Goal: Task Accomplishment & Management: Complete application form

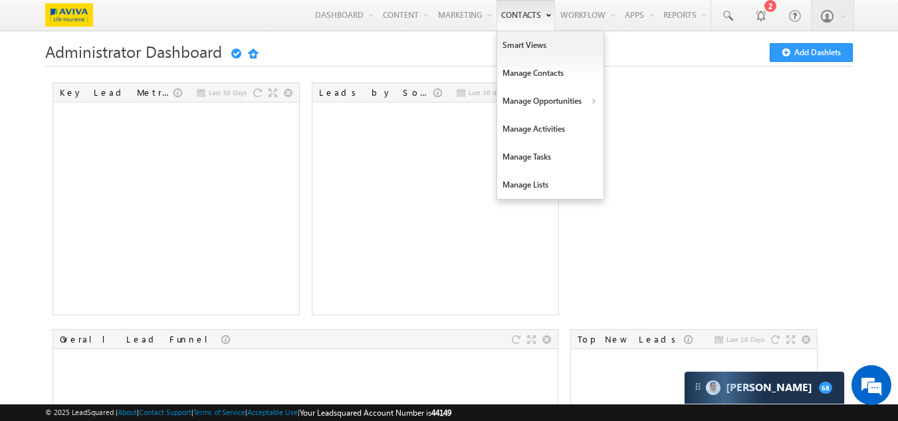
click at [506, 15] on link "Contacts" at bounding box center [525, 15] width 58 height 31
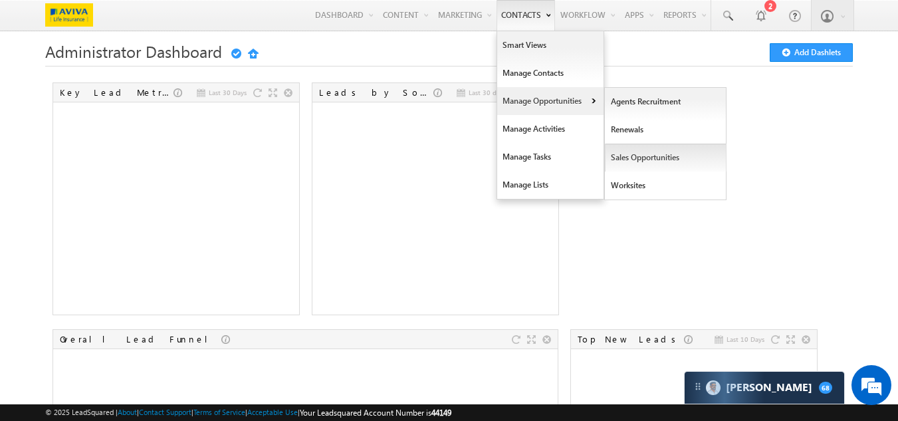
click at [617, 153] on link "Sales Opportunities" at bounding box center [666, 158] width 122 height 28
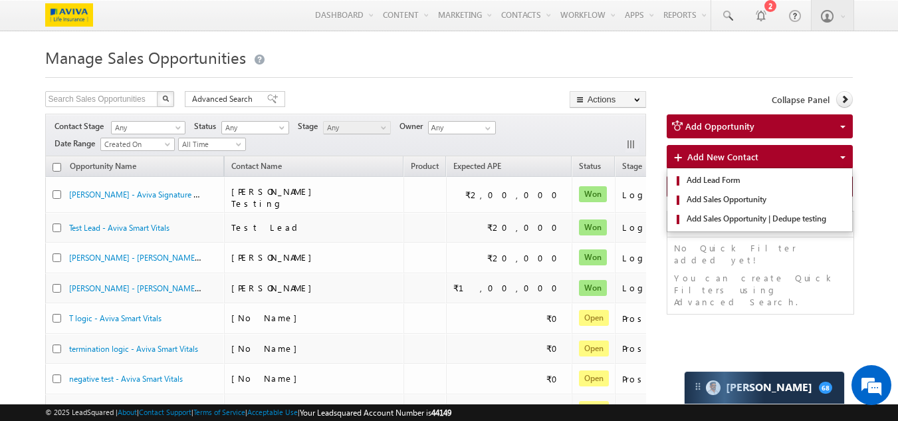
click at [712, 159] on span "Add New Contact" at bounding box center [722, 156] width 71 height 11
click at [722, 199] on span "Add Sales Opportunity" at bounding box center [764, 199] width 163 height 12
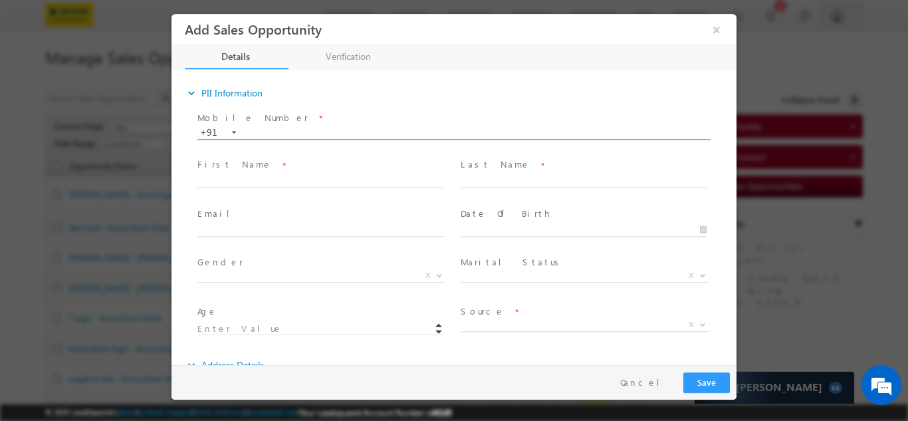
click at [306, 130] on input "text" at bounding box center [452, 132] width 511 height 13
type input "9935099609"
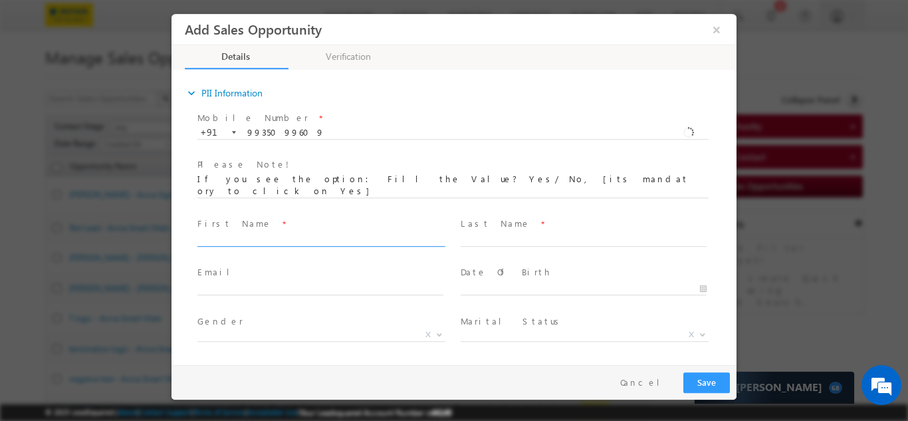
click at [343, 179] on div "Mobile Number * +91-9935099609 9935099609 +91 Please Note! First Name *" at bounding box center [460, 259] width 551 height 302
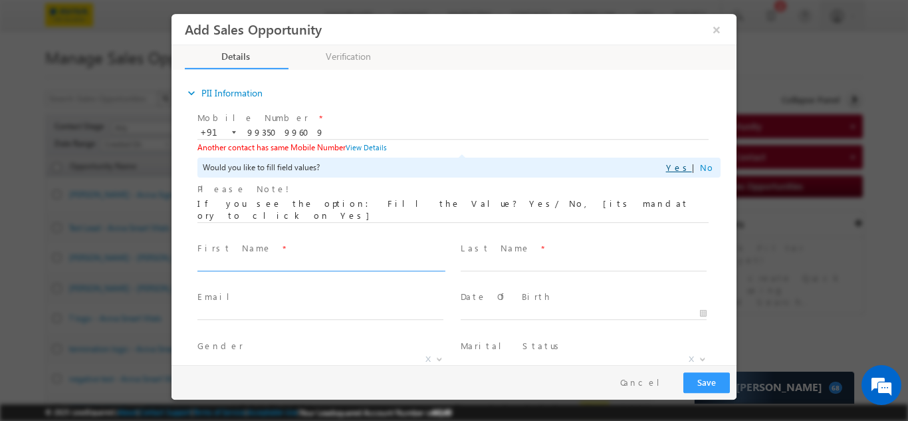
click at [679, 165] on link "Yes" at bounding box center [679, 166] width 26 height 11
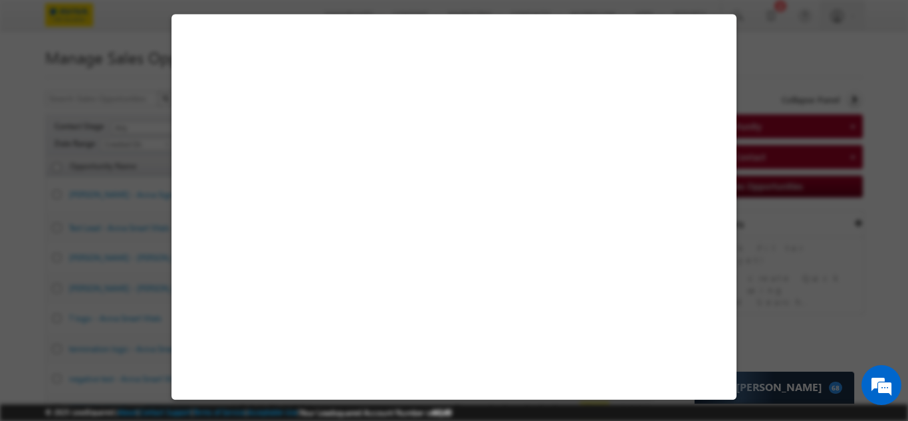
select select "[DEMOGRAPHIC_DATA]"
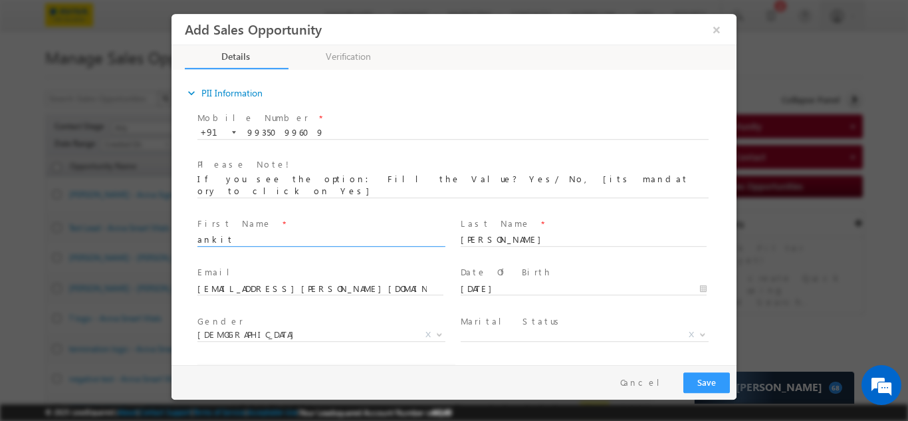
type input "32"
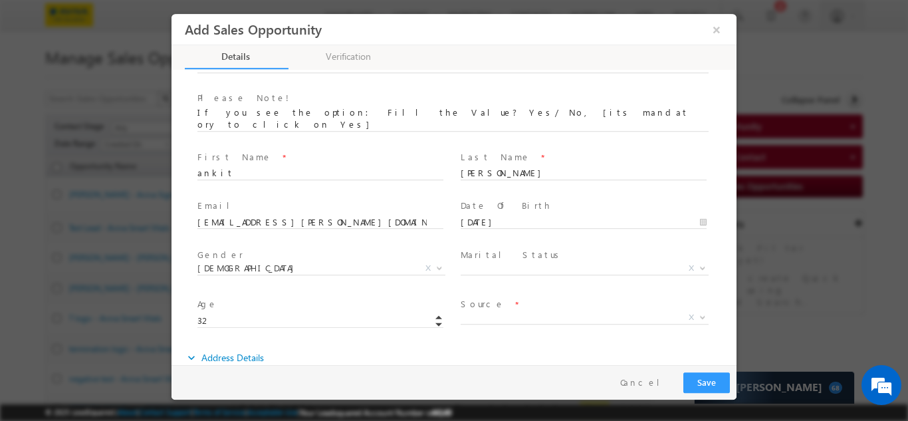
scroll to position [133, 0]
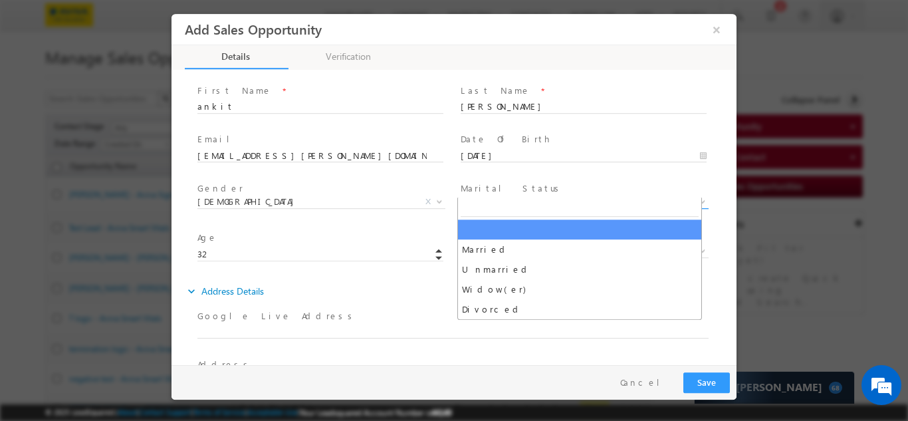
click at [503, 195] on span "X" at bounding box center [584, 201] width 248 height 13
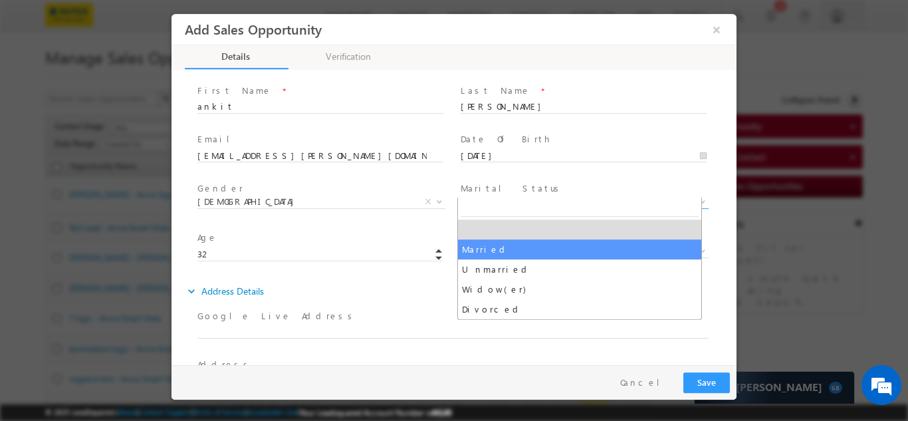
select select "Married"
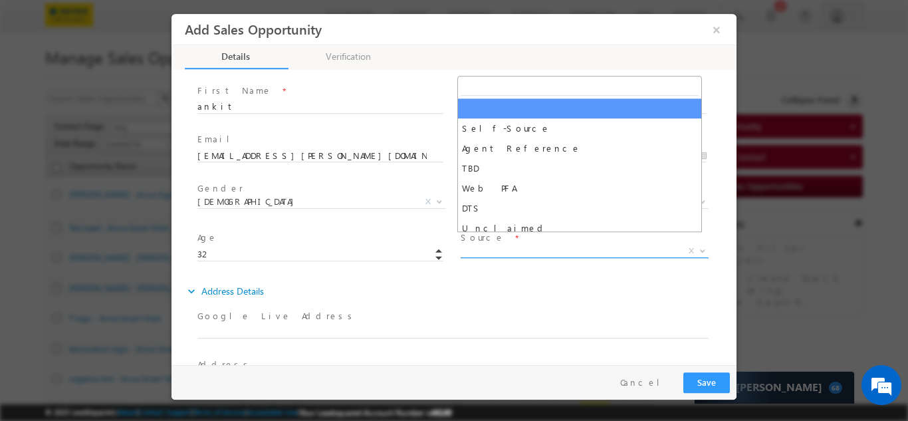
click at [493, 244] on span "X" at bounding box center [584, 250] width 248 height 13
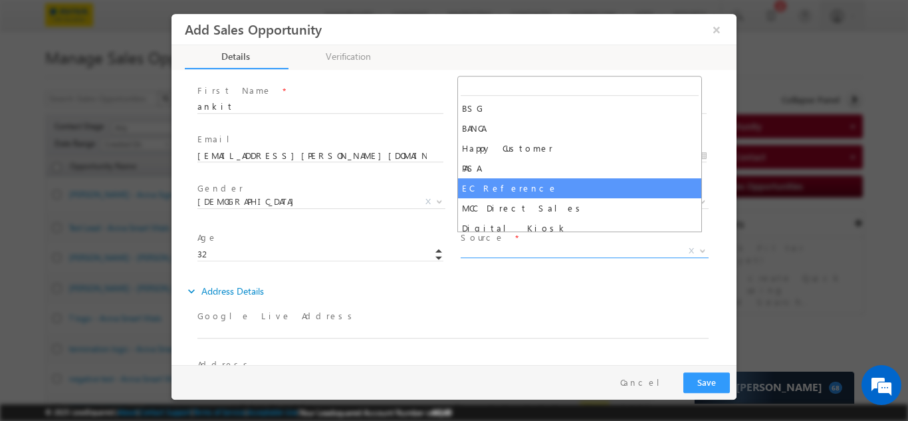
scroll to position [266, 0]
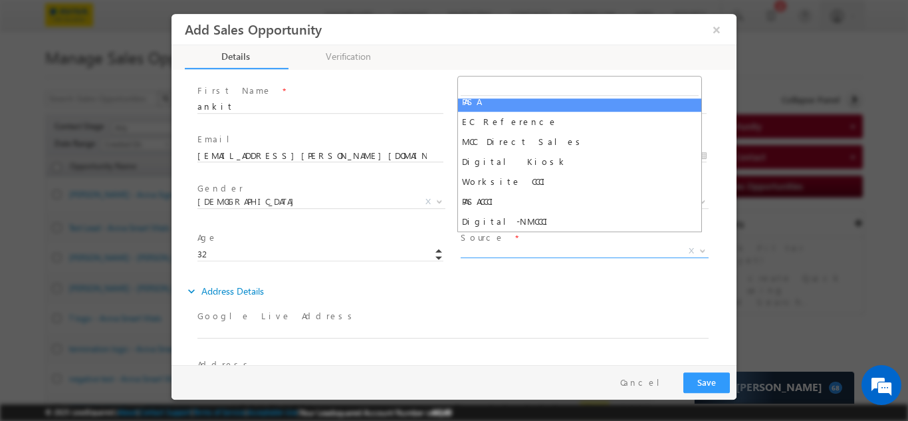
click at [476, 83] on input "search" at bounding box center [579, 86] width 238 height 17
paste input "Digital-NMCCCI"
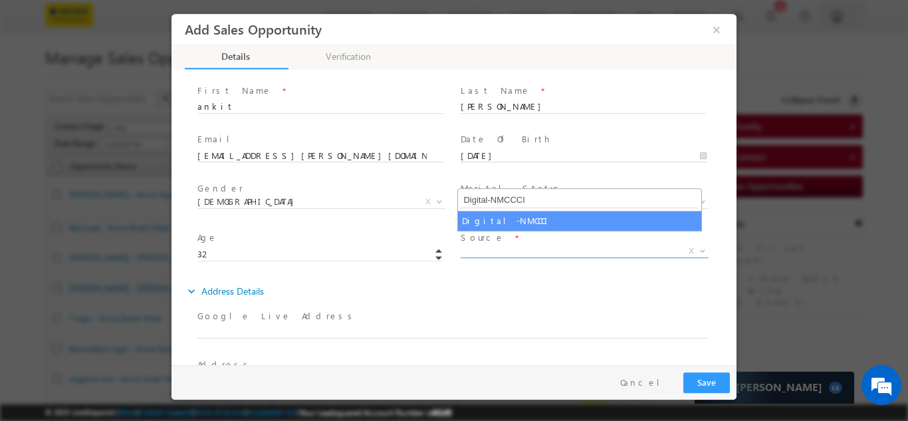
scroll to position [0, 0]
type input "Digital-NMCCCI"
select select "Digital-NMCCCI"
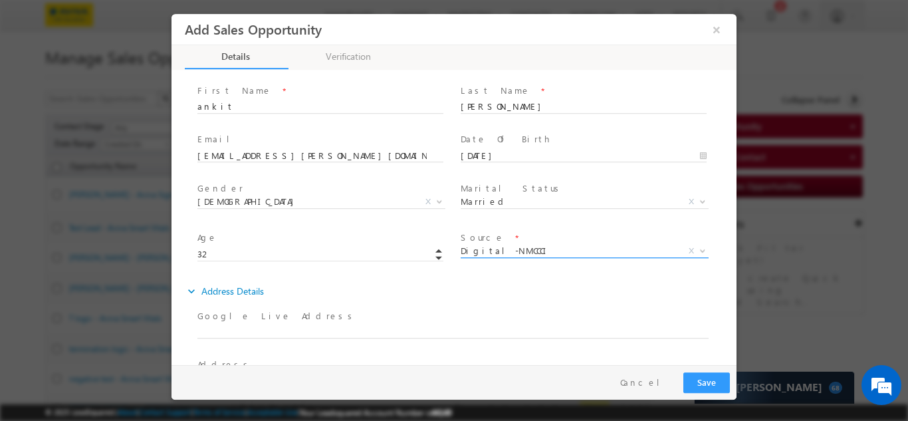
click at [535, 244] on span "Digital-NMCCCI" at bounding box center [568, 250] width 216 height 12
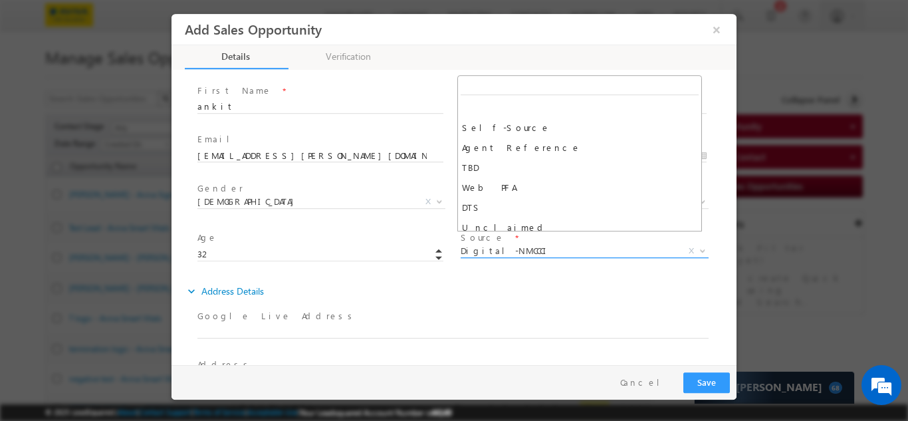
scroll to position [339, 0]
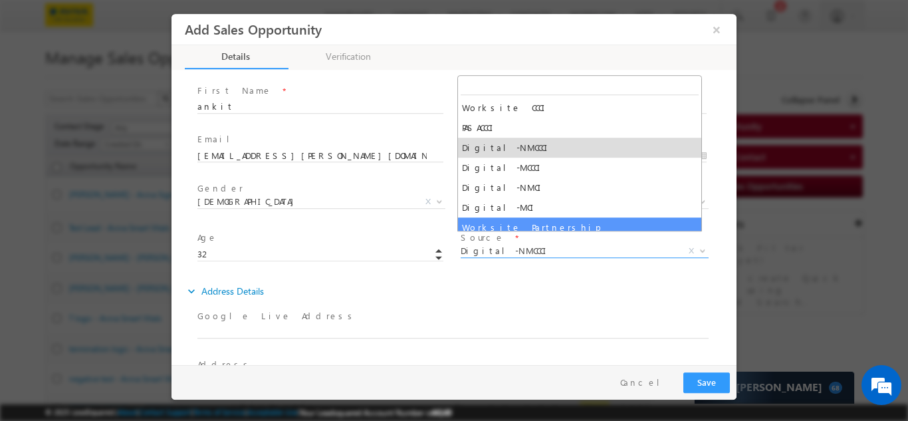
type input "t"
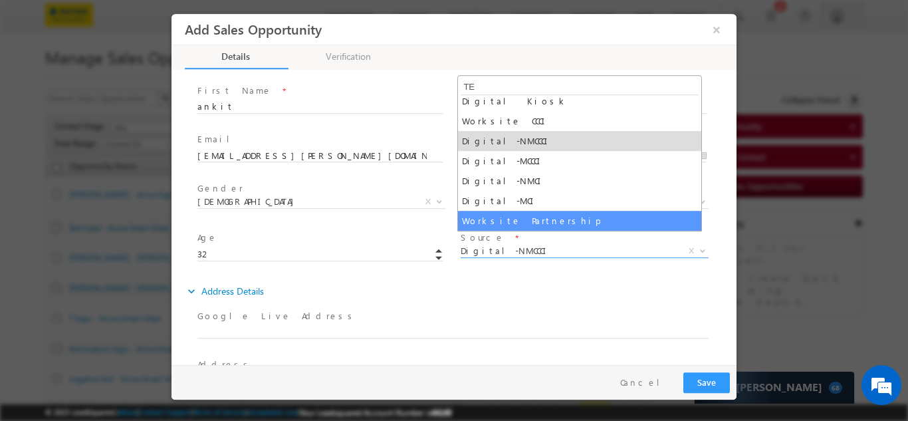
scroll to position [0, 0]
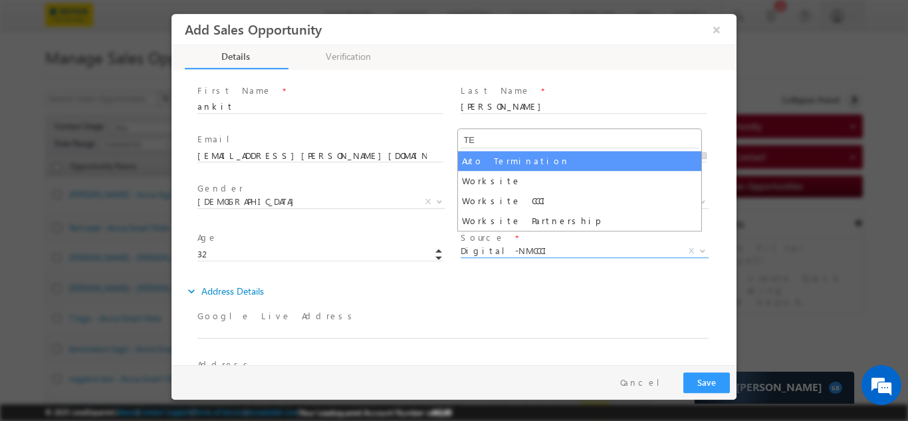
type input "T"
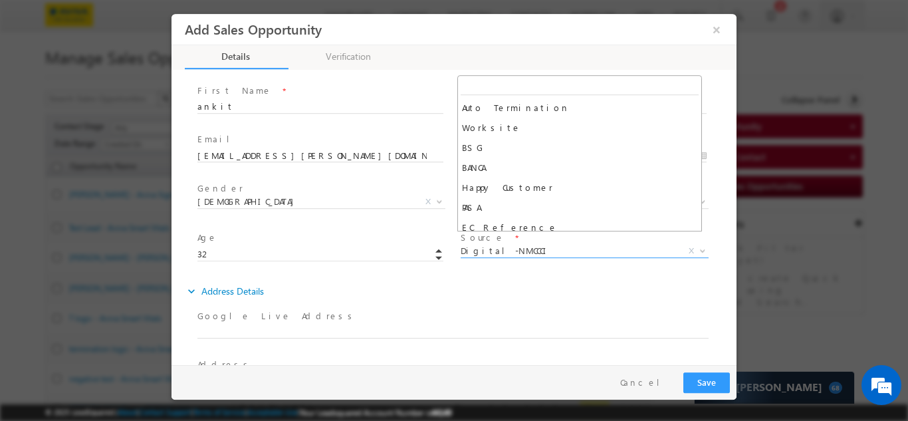
scroll to position [339, 0]
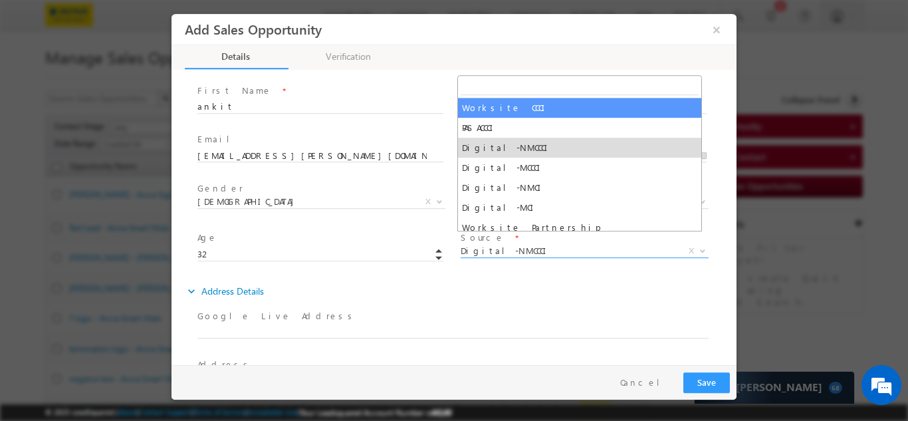
click at [482, 88] on input "search" at bounding box center [579, 86] width 238 height 17
paste input "WorksiteCCCICom2"
type input "WorksiteCCCICom2"
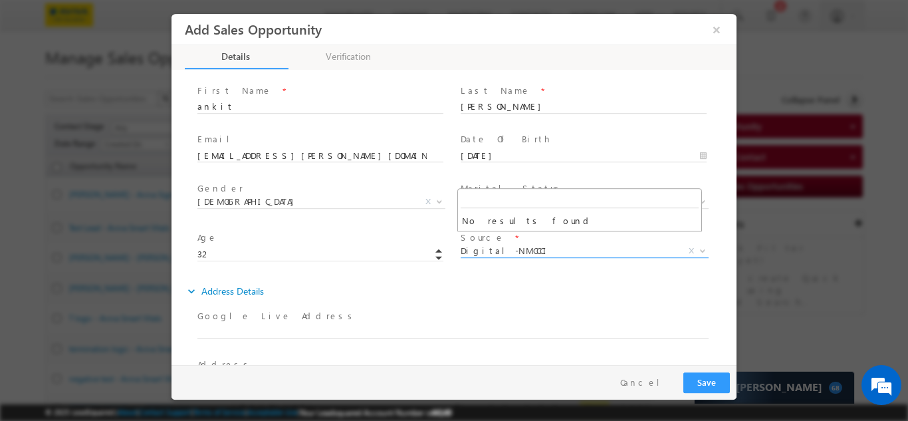
click at [486, 293] on div "expand_more Address Details Google Live Address *" at bounding box center [460, 365] width 551 height 175
click at [496, 244] on span "Digital-NMCCCI" at bounding box center [568, 250] width 216 height 12
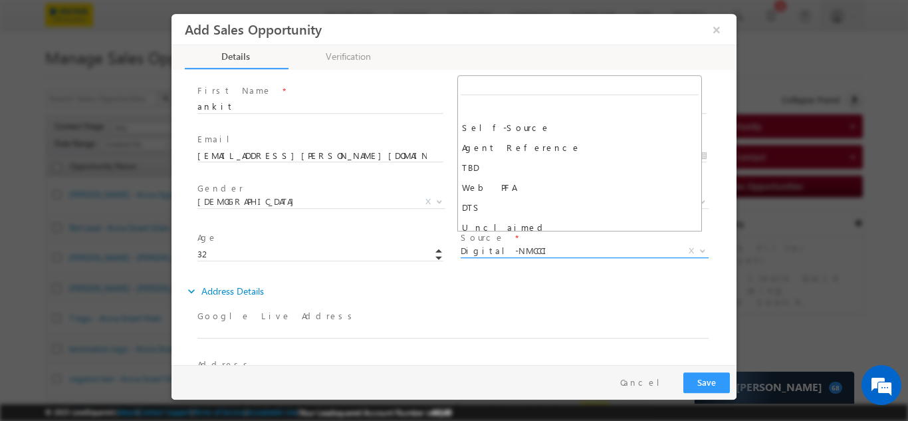
scroll to position [339, 0]
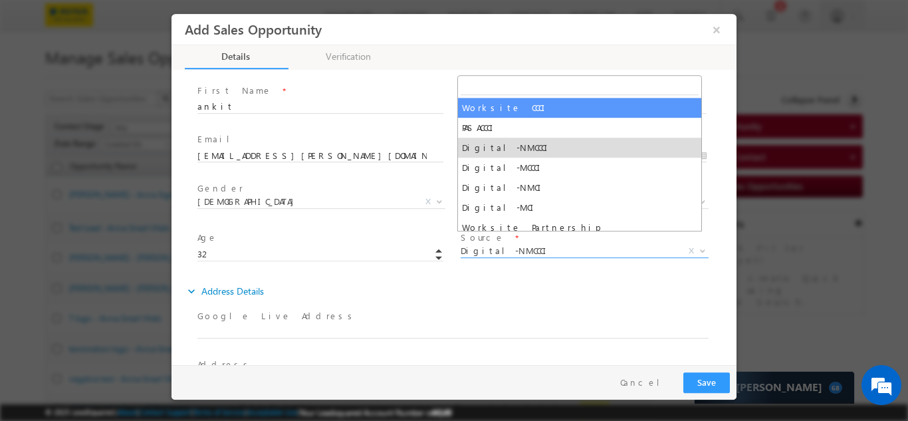
click at [480, 91] on input "search" at bounding box center [579, 86] width 238 height 17
click at [478, 86] on input "search" at bounding box center [579, 86] width 238 height 17
type input "WorksiteCCCICom2"
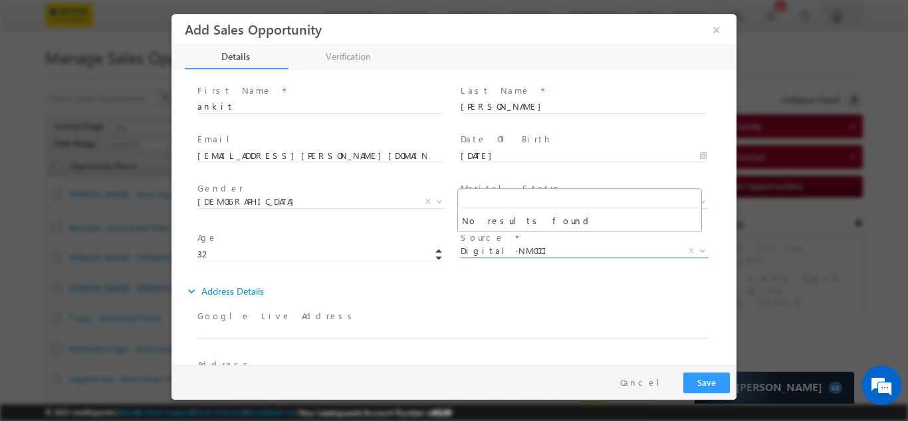
click at [524, 278] on div "expand_more Address Details" at bounding box center [460, 290] width 551 height 24
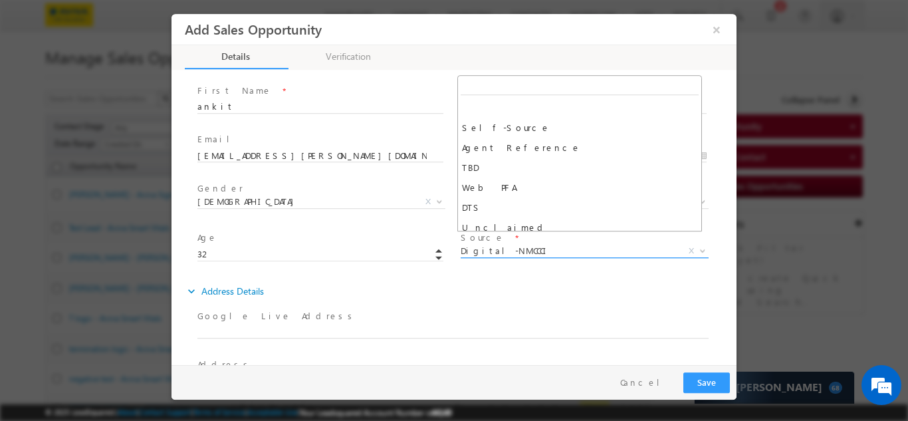
click at [489, 244] on span "Digital-NMCCCI" at bounding box center [568, 250] width 216 height 12
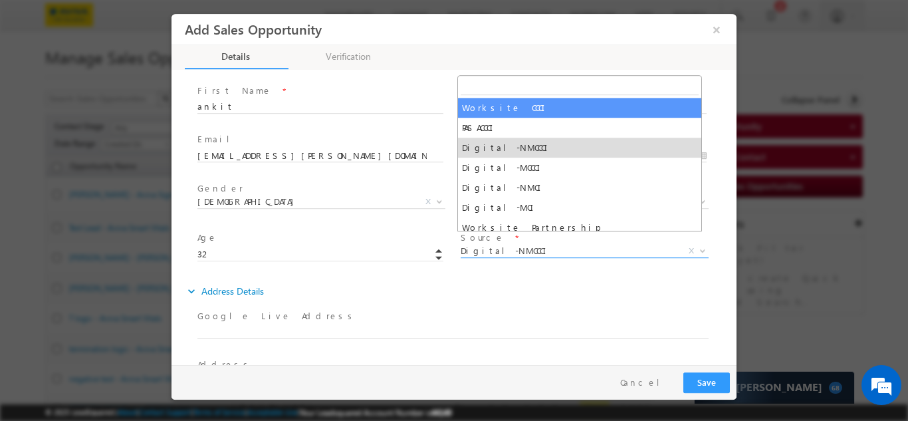
click at [482, 84] on input "search" at bounding box center [579, 86] width 238 height 17
type input "WorksiteCCCICom1"
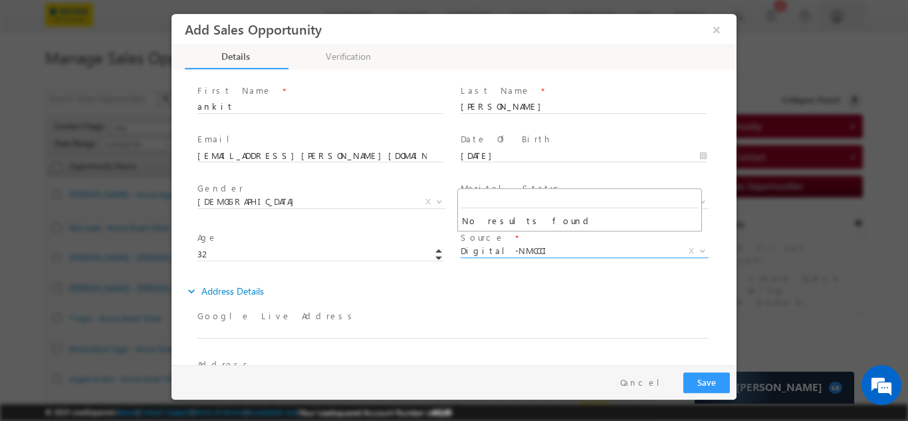
click at [537, 278] on div "expand_more Address Details" at bounding box center [460, 290] width 551 height 24
click at [488, 244] on span "Digital-NMCCCI" at bounding box center [568, 250] width 216 height 12
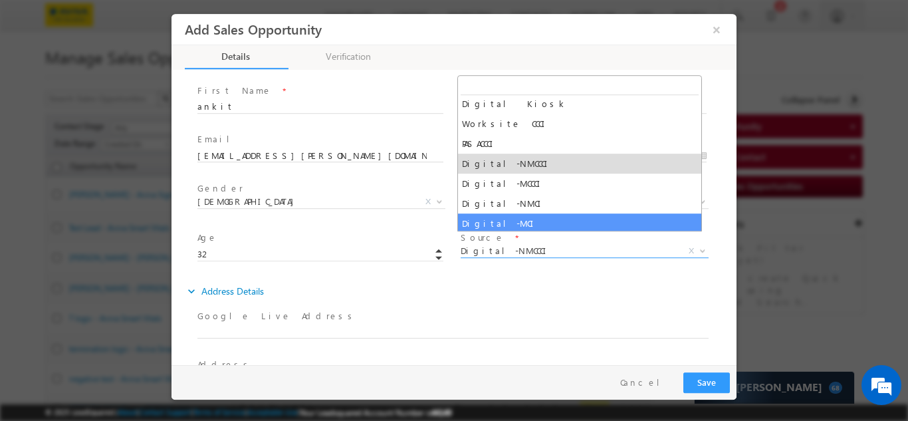
scroll to position [345, 0]
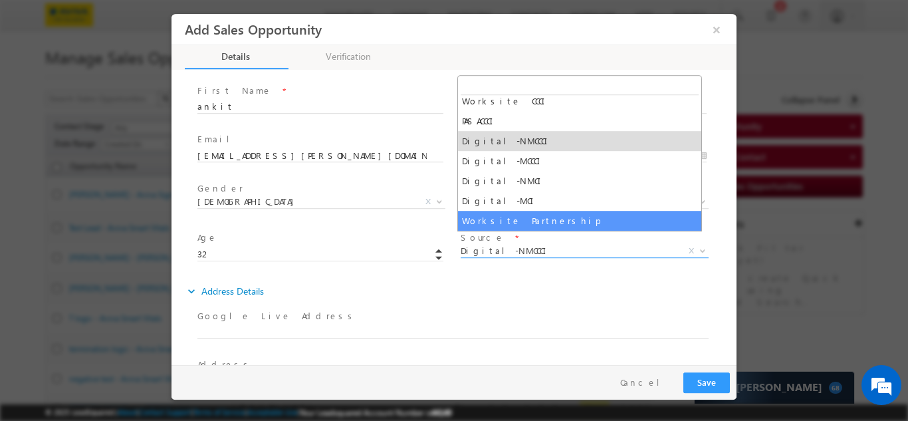
click at [532, 289] on div "expand_more Address Details" at bounding box center [460, 290] width 551 height 24
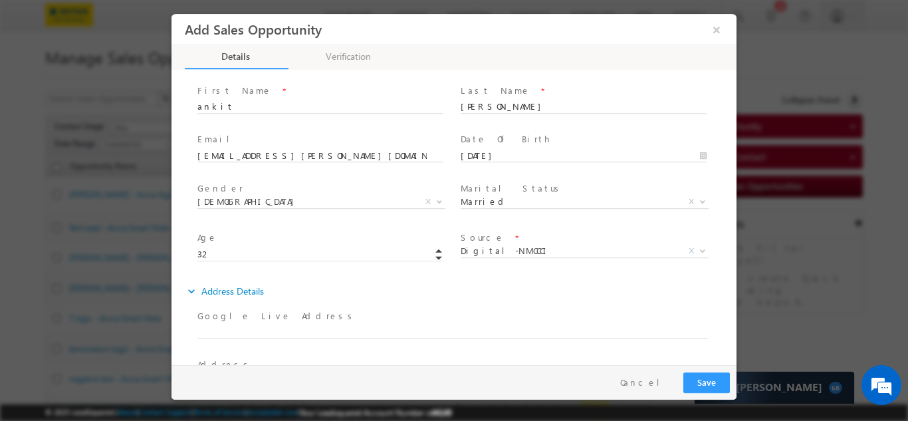
click at [549, 230] on span "Source *" at bounding box center [582, 237] width 245 height 15
click at [514, 244] on span "Digital-NMCCCI" at bounding box center [568, 250] width 216 height 12
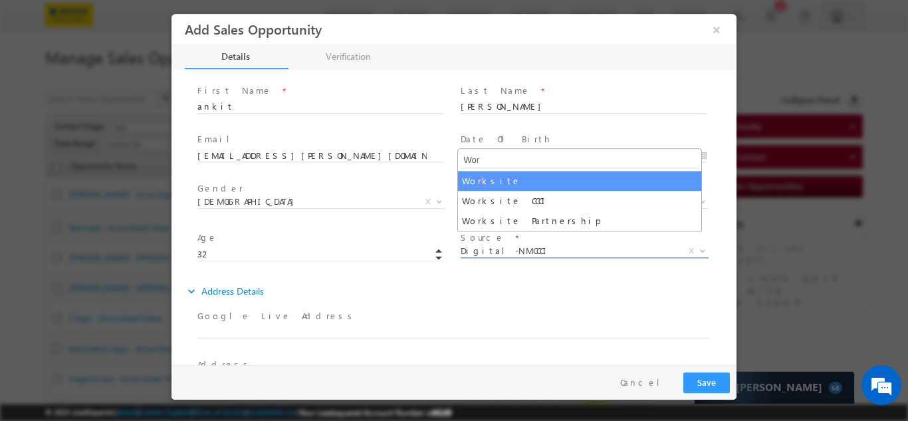
scroll to position [0, 0]
type input "W"
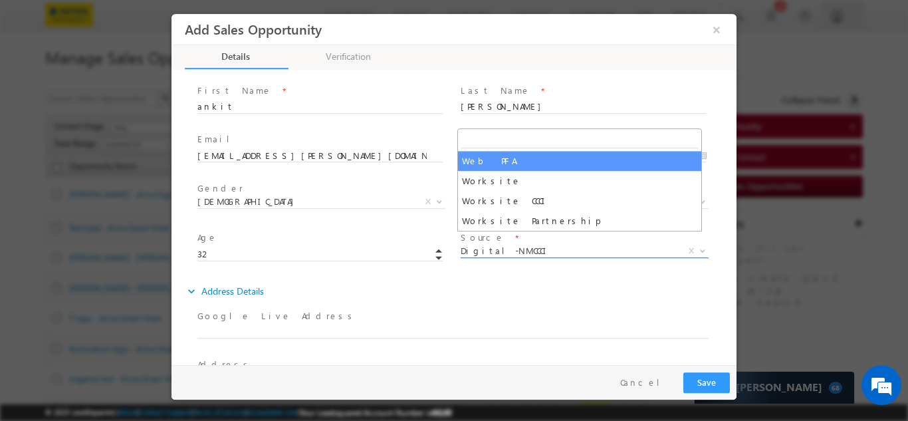
scroll to position [339, 0]
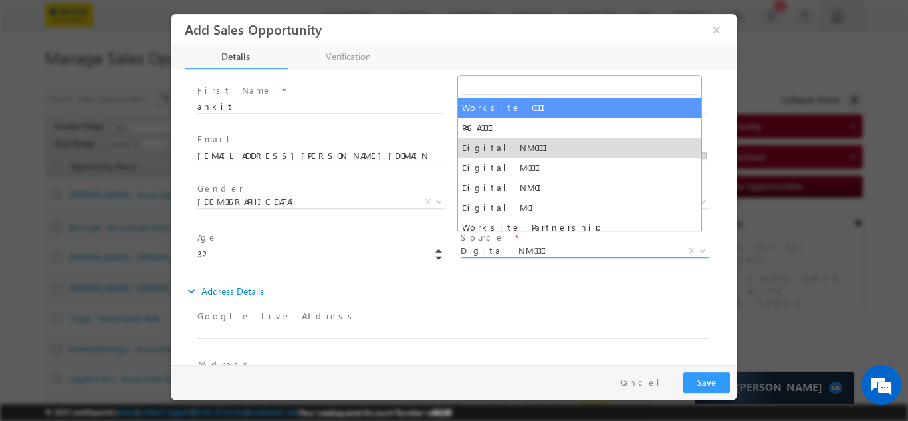
click at [477, 85] on input "search" at bounding box center [579, 86] width 238 height 17
paste input "PASACCCI"
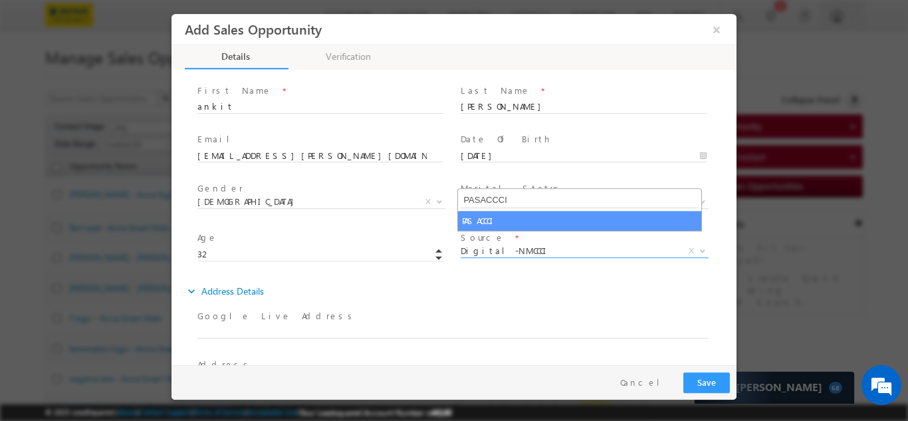
type input "PASACCCI"
click at [522, 191] on input "PASACCCI" at bounding box center [579, 199] width 238 height 17
drag, startPoint x: 518, startPoint y: 198, endPoint x: 395, endPoint y: 211, distance: 124.3
click at [395, 211] on body "Add Sales Opportunity × Details 35% Completed" at bounding box center [453, 188] width 565 height 351
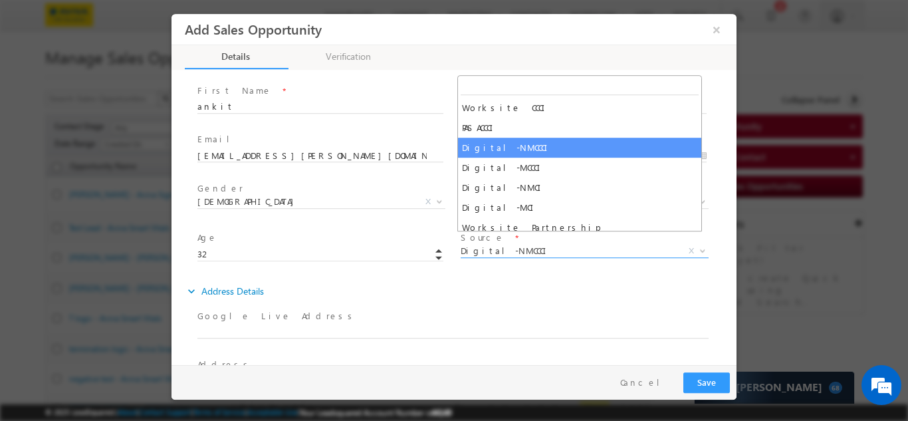
paste input "Digital-MCCCI"
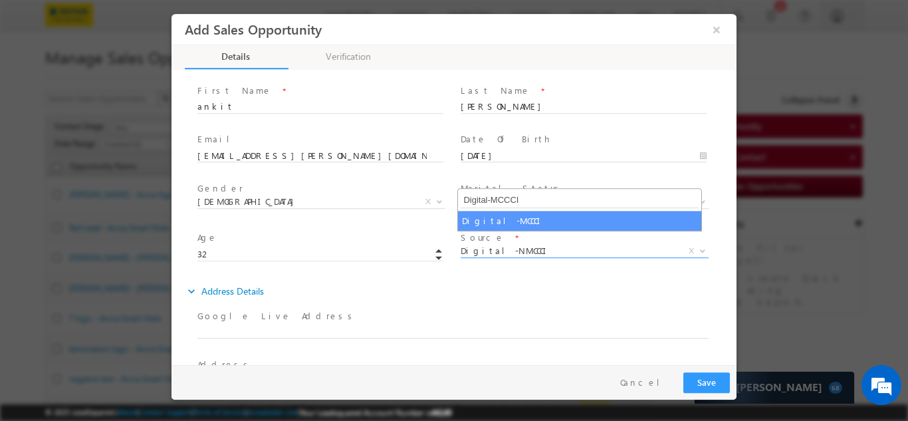
drag, startPoint x: 533, startPoint y: 193, endPoint x: 371, endPoint y: 219, distance: 163.5
click at [371, 219] on body "Add Sales Opportunity × Details 35% Completed" at bounding box center [453, 188] width 565 height 351
paste input "PASA"
type input "PASACCCI"
select select "PASACCCI"
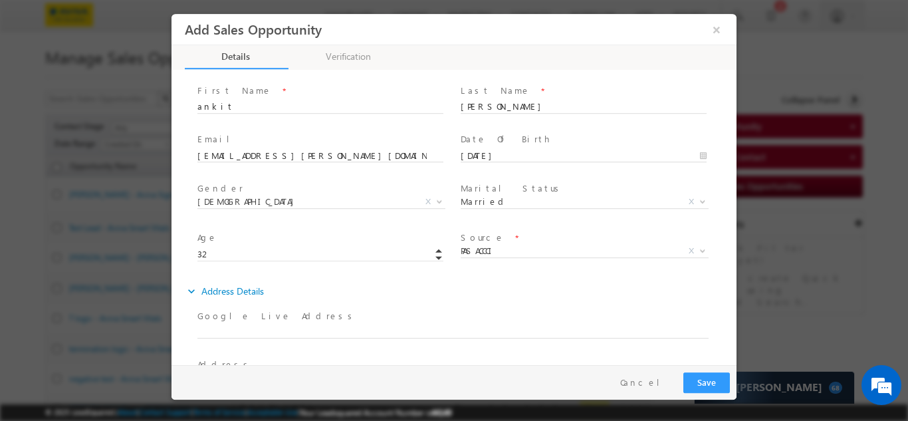
click at [501, 278] on div "expand_more Address Details" at bounding box center [460, 290] width 551 height 24
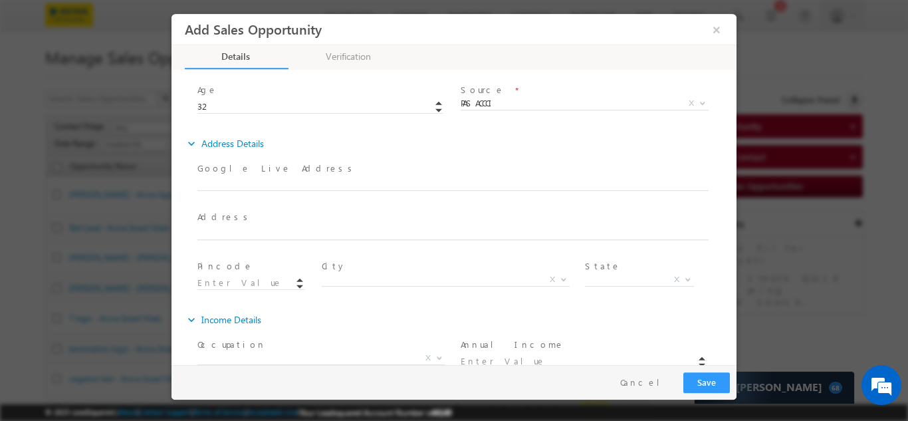
scroll to position [294, 0]
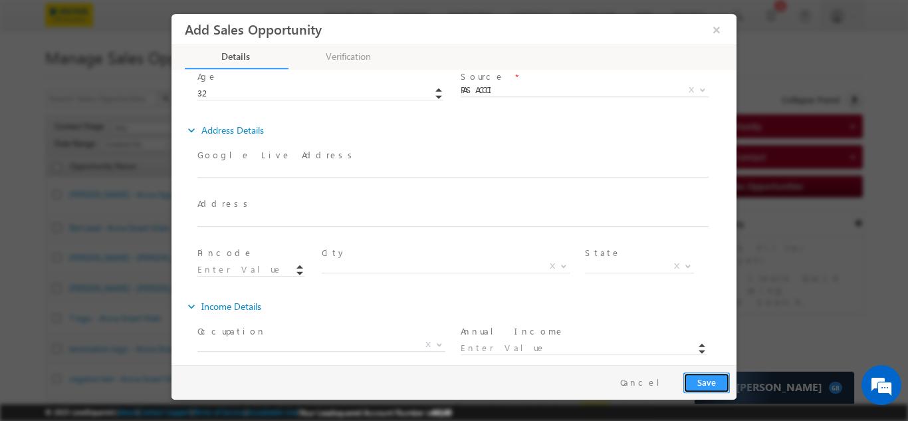
click at [727, 387] on button "Save" at bounding box center [706, 381] width 47 height 21
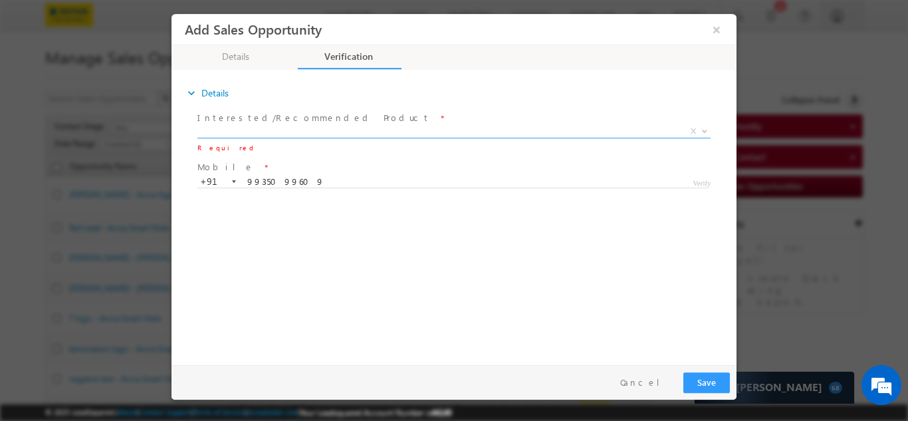
click at [304, 112] on label "Interested/Recommended Product" at bounding box center [313, 117] width 233 height 13
click at [306, 124] on span "X" at bounding box center [453, 130] width 513 height 13
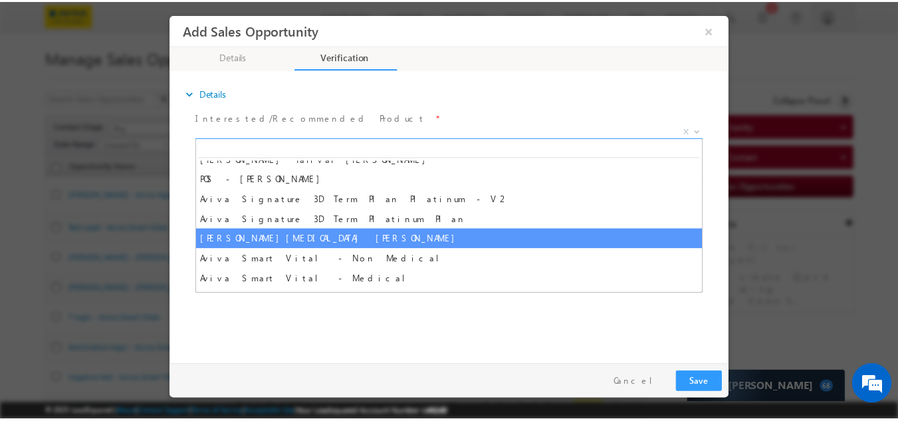
scroll to position [983, 0]
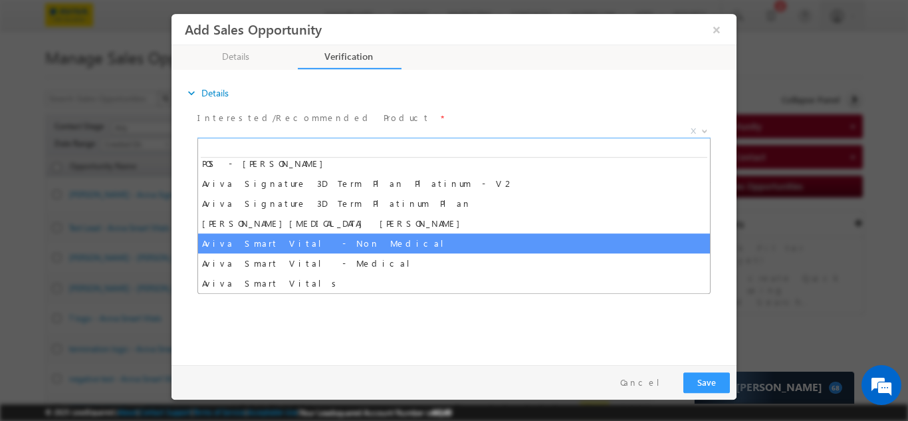
select select "Aviva Smart Vital - Non Medical"
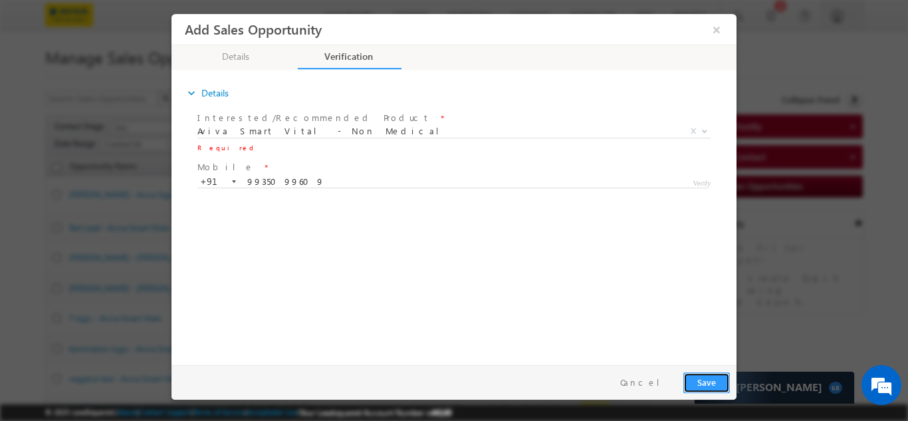
click at [697, 377] on button "Save" at bounding box center [706, 381] width 47 height 21
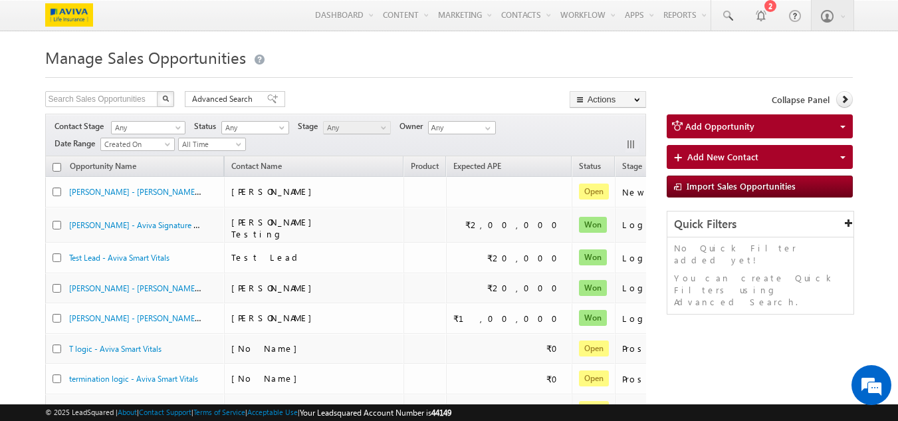
click at [116, 193] on div "[PERSON_NAME] - Aviva Signature 3D Term Plan" at bounding box center [137, 206] width 177 height 28
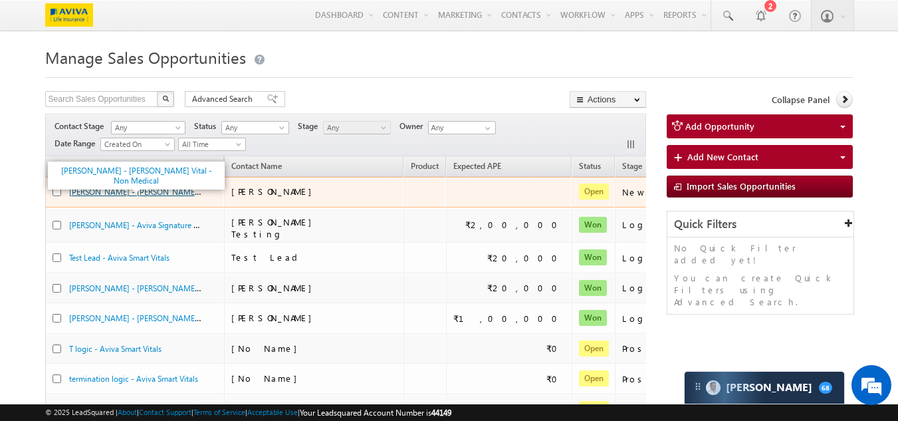
click at [88, 193] on link "[PERSON_NAME] - [PERSON_NAME] Vital - Non Medical" at bounding box center [168, 190] width 198 height 11
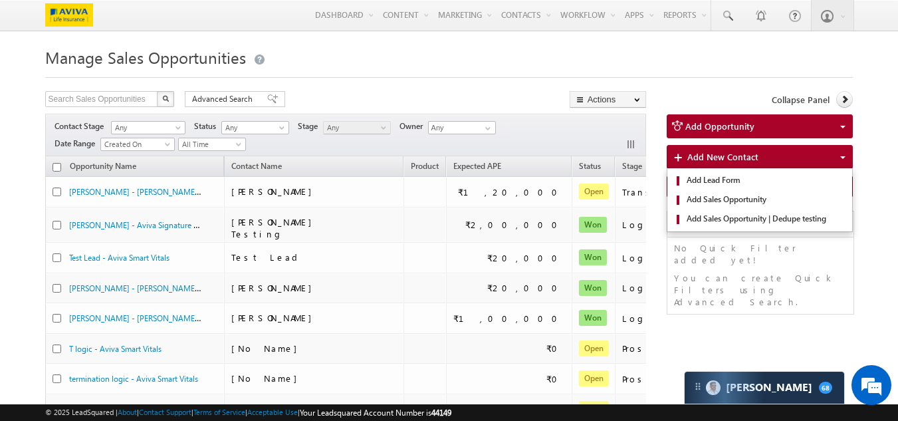
click at [702, 159] on span "Add New Contact" at bounding box center [722, 156] width 71 height 11
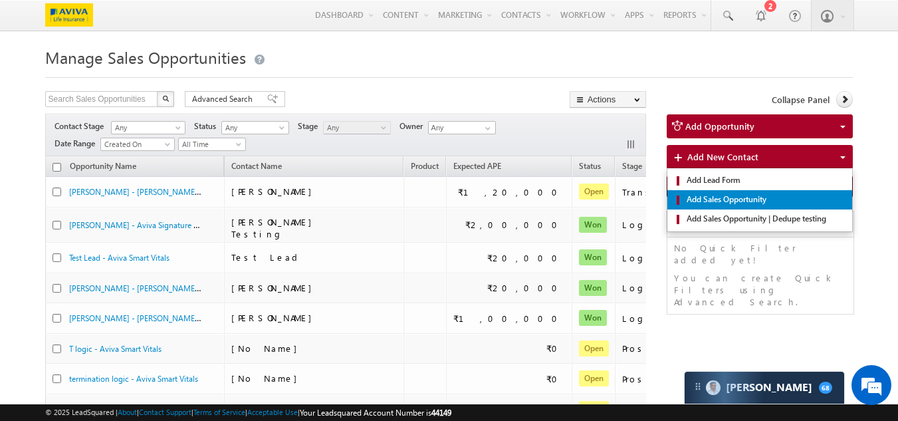
click at [728, 200] on span "Add Sales Opportunity" at bounding box center [764, 199] width 163 height 12
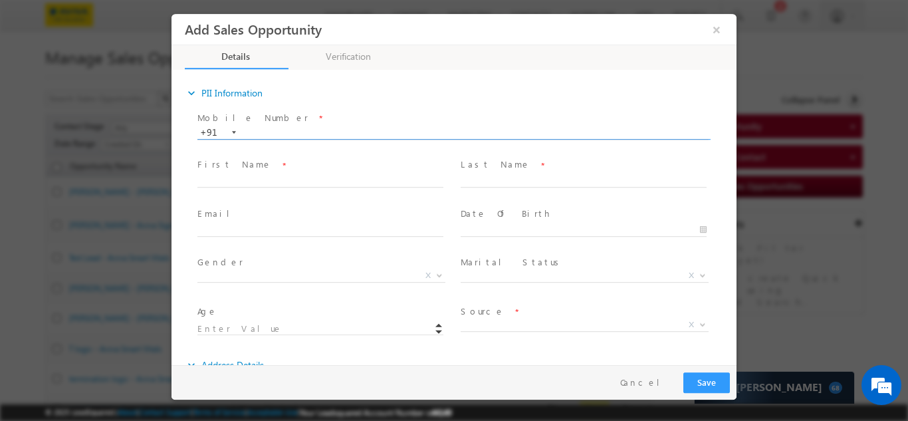
click at [297, 132] on input "text" at bounding box center [452, 132] width 511 height 13
click at [284, 129] on input "text" at bounding box center [452, 132] width 511 height 13
type input "7075064768"
click at [285, 176] on div "Mobile Number * +91-7075064768 7075064768 +91 Please Note! First Name *" at bounding box center [460, 229] width 551 height 243
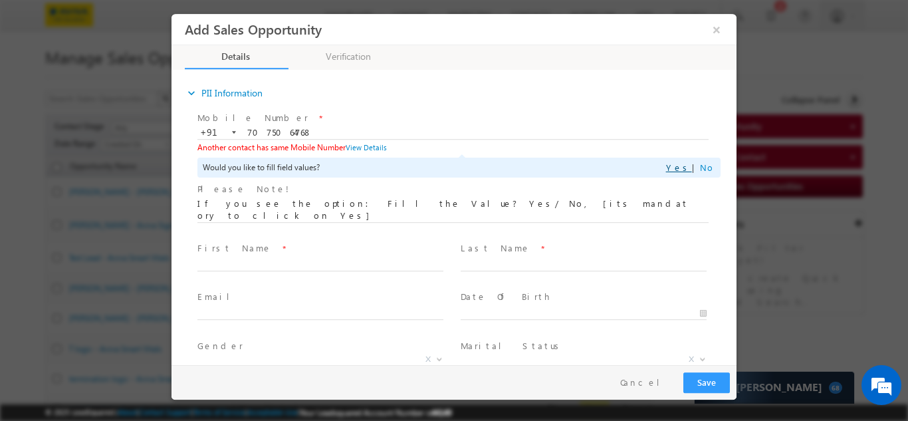
click at [680, 167] on link "Yes" at bounding box center [679, 166] width 26 height 11
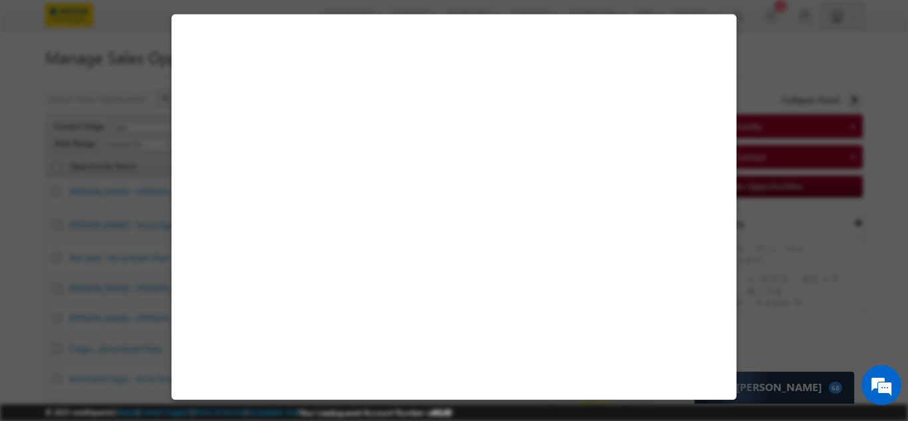
select select "[DEMOGRAPHIC_DATA]"
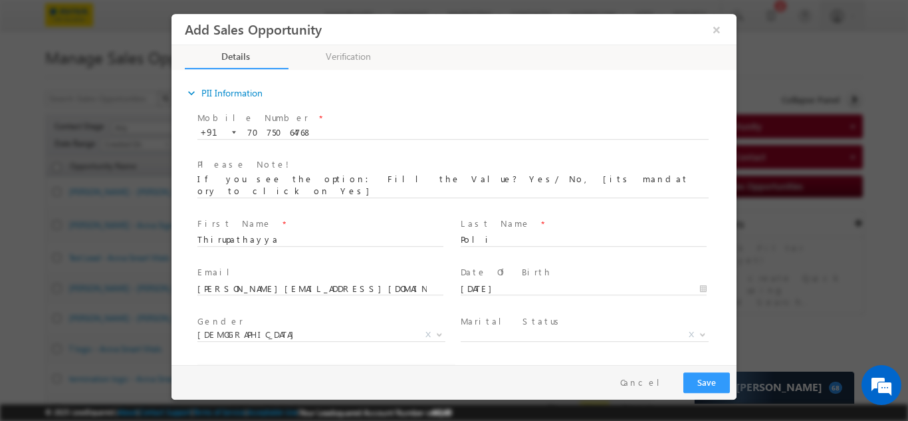
type input "19"
drag, startPoint x: 300, startPoint y: 231, endPoint x: 276, endPoint y: 266, distance: 41.6
click at [171, 250] on html "Add Sales Opportunity × Details expand_more" at bounding box center [453, 188] width 565 height 351
type input "Anvesh"
drag, startPoint x: 499, startPoint y: 226, endPoint x: 363, endPoint y: 280, distance: 146.4
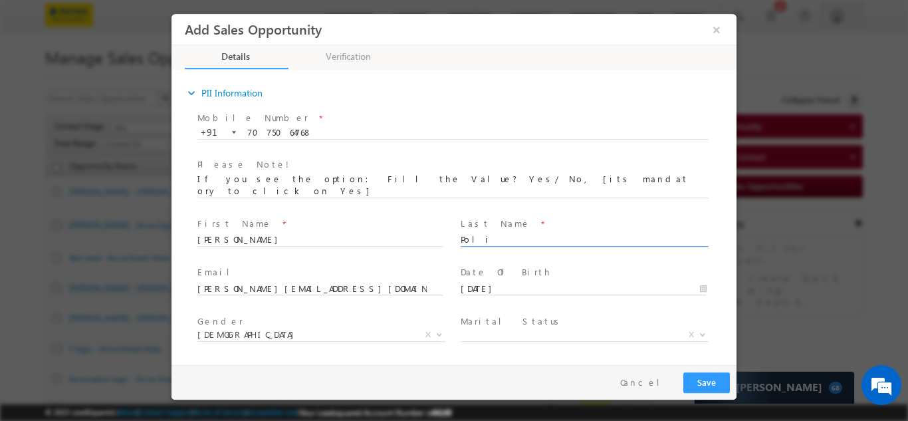
click at [363, 280] on div "Mobile Number * +91-7075064768 7075064768 +91 Please Note! First Name *" at bounding box center [460, 259] width 551 height 302
type input "S"
click at [341, 314] on span "Gender *" at bounding box center [319, 321] width 245 height 15
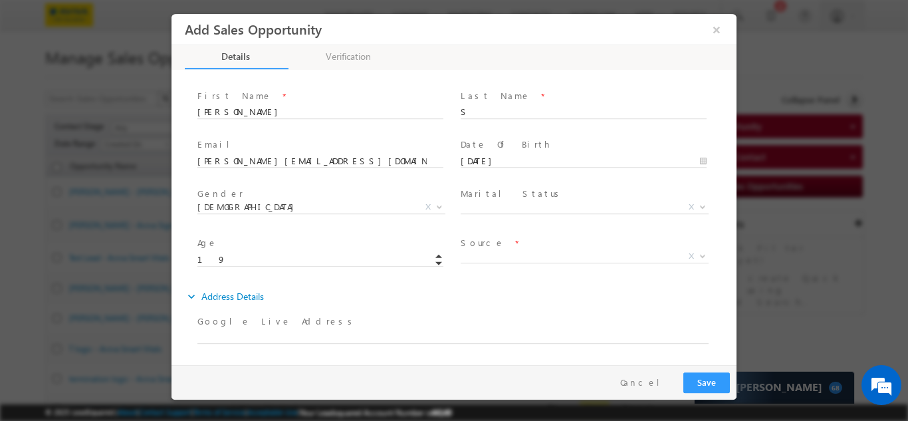
scroll to position [133, 0]
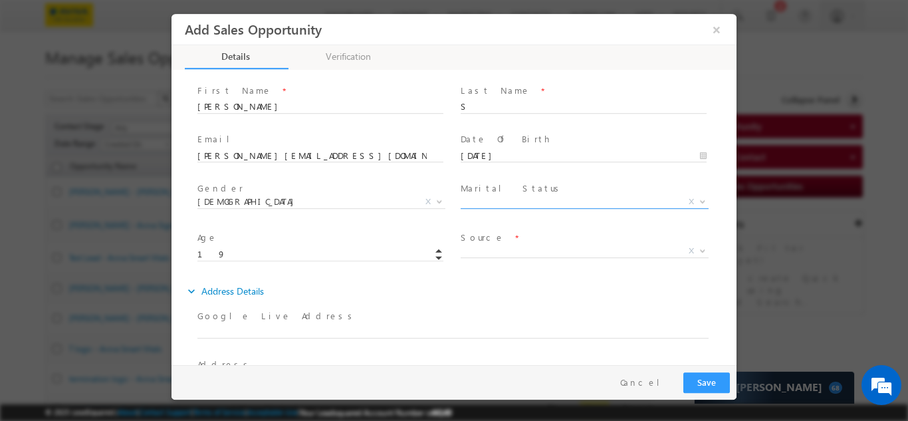
click at [482, 195] on span "X" at bounding box center [584, 201] width 248 height 13
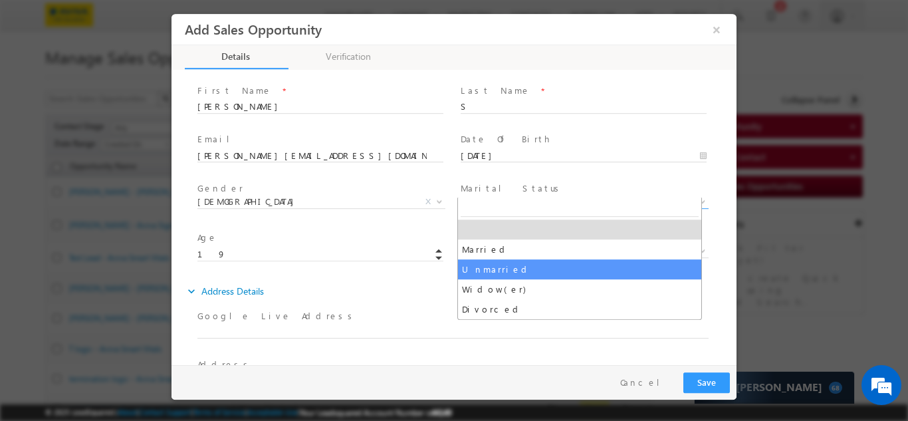
select select "Unmarried"
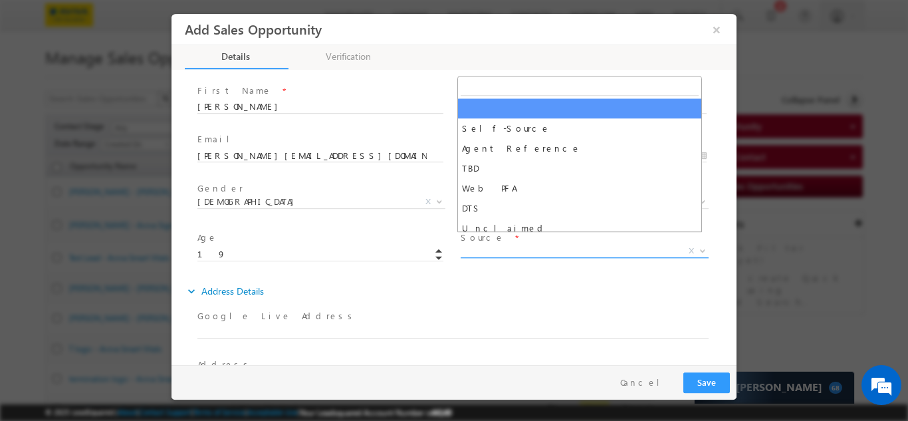
click at [503, 244] on span "X" at bounding box center [584, 250] width 248 height 13
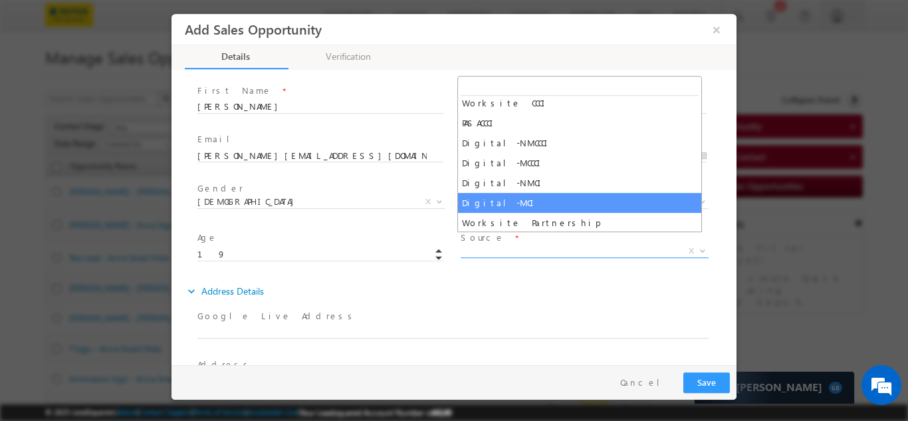
scroll to position [345, 0]
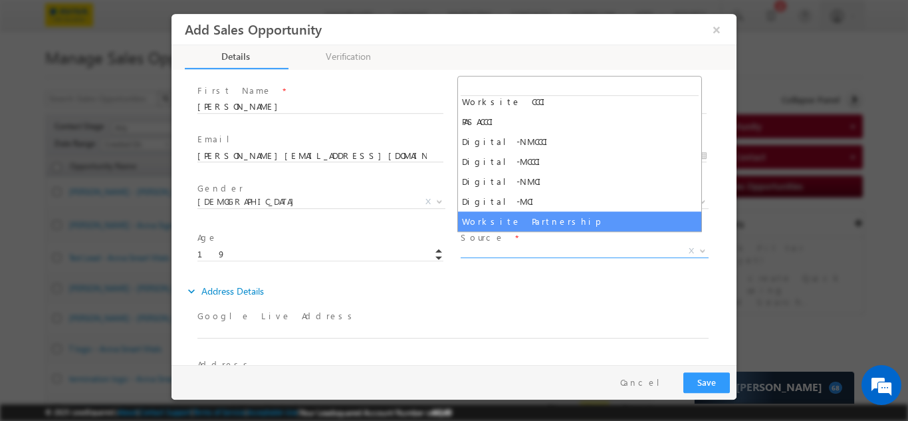
click at [494, 278] on div "expand_more Address Details" at bounding box center [460, 290] width 551 height 24
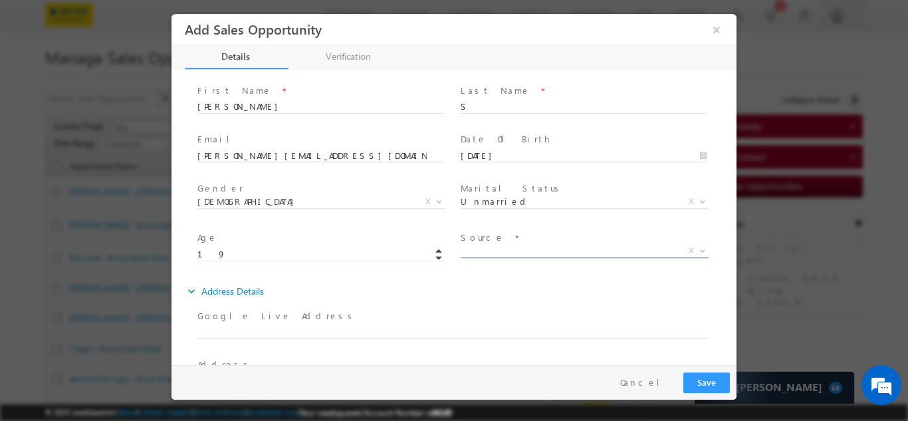
click at [473, 244] on span "X" at bounding box center [584, 250] width 248 height 13
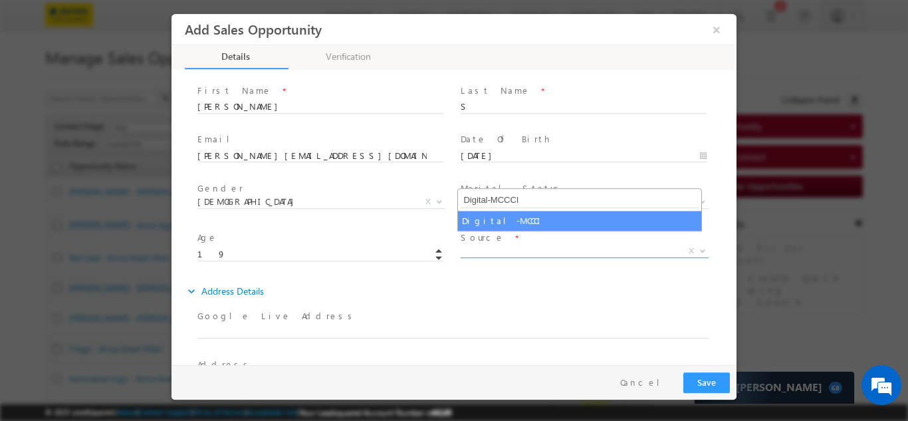
type input "Digital-MCCCI"
select select "Digital-MCCCI"
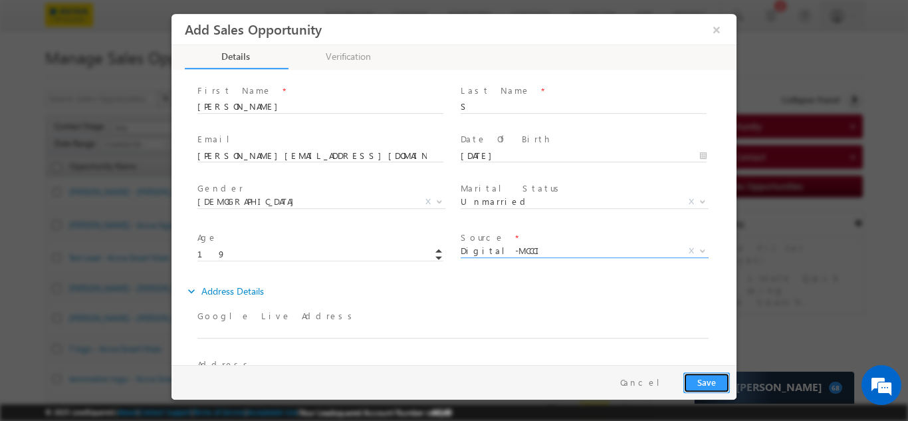
click at [710, 378] on button "Save" at bounding box center [706, 381] width 47 height 21
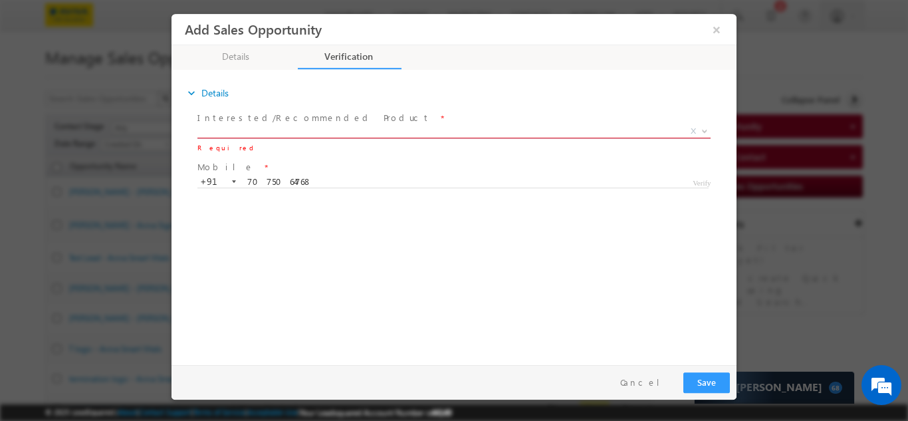
click at [301, 125] on span "X" at bounding box center [453, 130] width 513 height 13
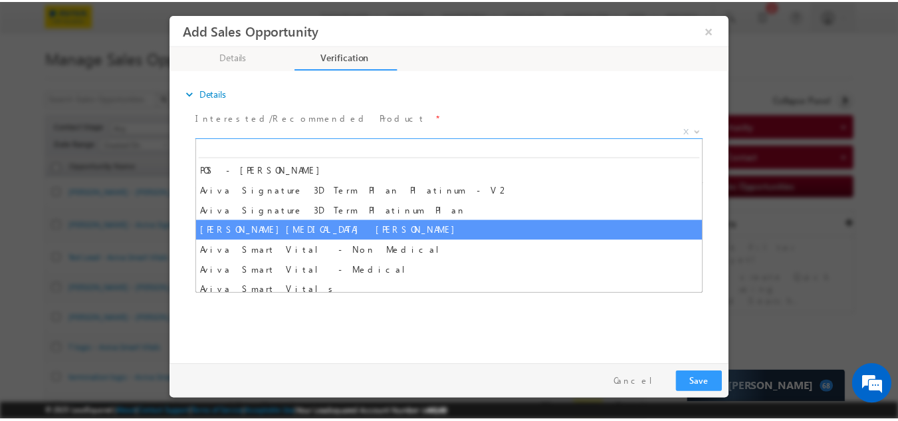
scroll to position [983, 0]
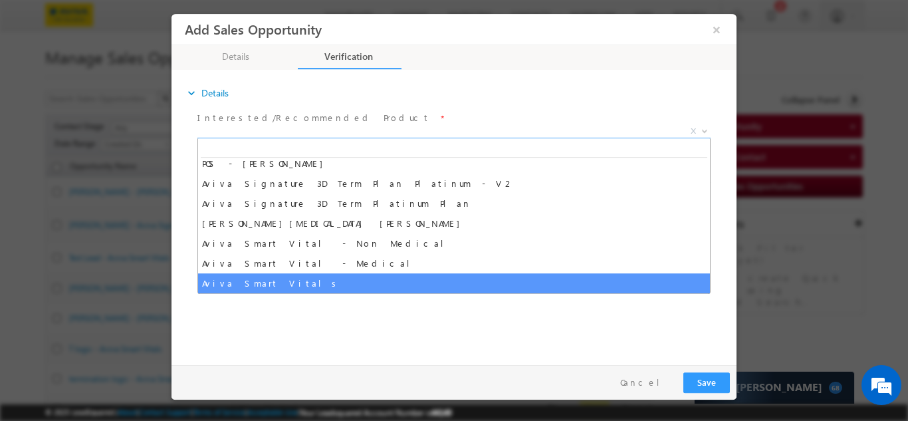
select select "Aviva Smart Vitals"
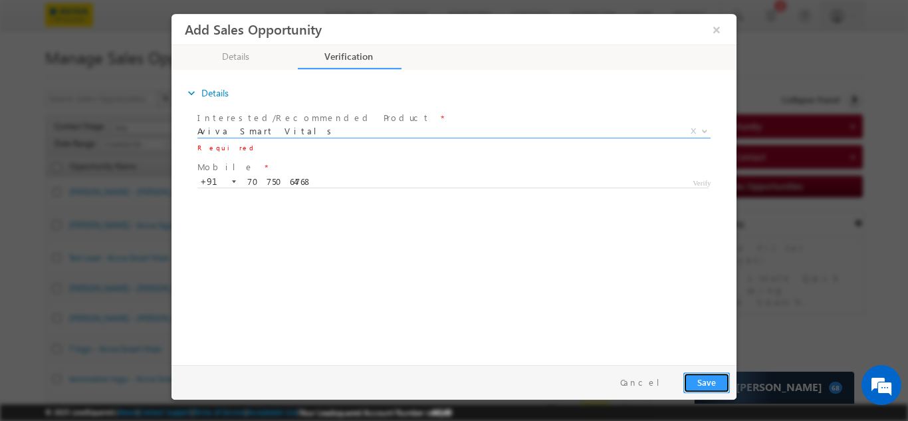
click at [701, 381] on button "Save" at bounding box center [706, 381] width 47 height 21
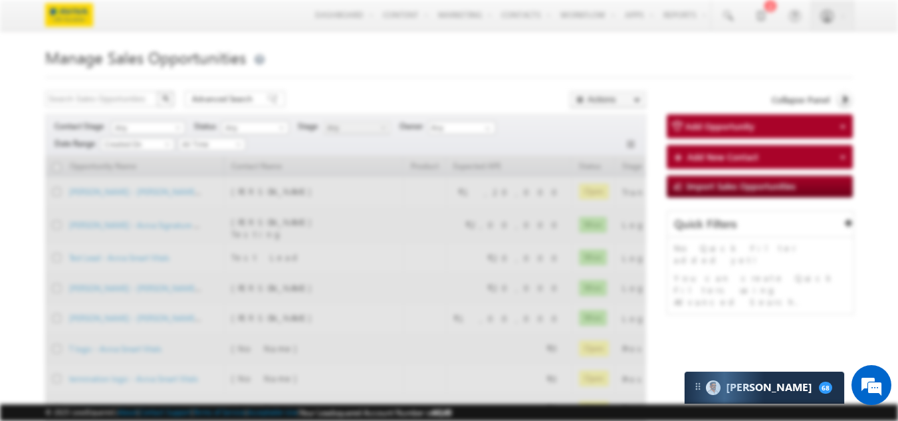
click at [659, 391] on div at bounding box center [449, 206] width 565 height 385
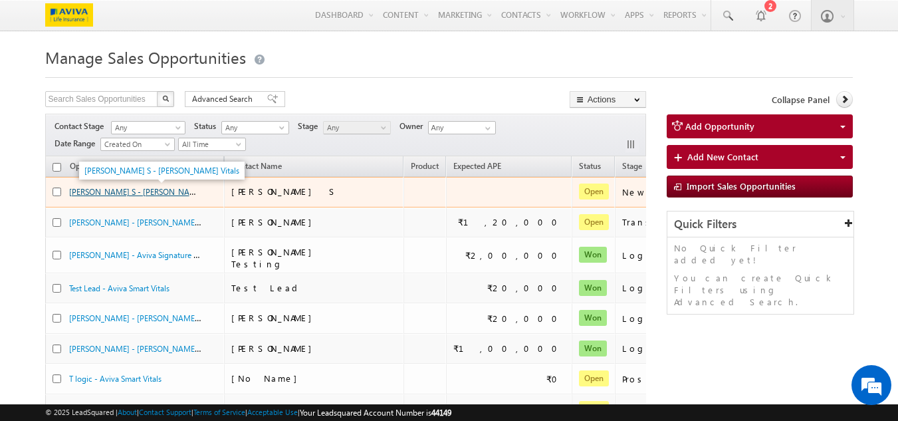
click at [124, 195] on link "[PERSON_NAME] S - [PERSON_NAME] Vitals" at bounding box center [146, 190] width 155 height 11
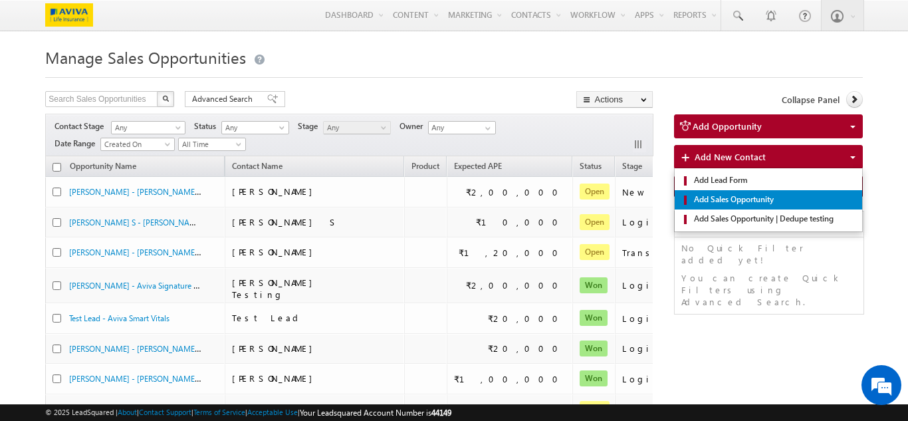
click at [725, 203] on span "Add Sales Opportunity" at bounding box center [772, 199] width 165 height 12
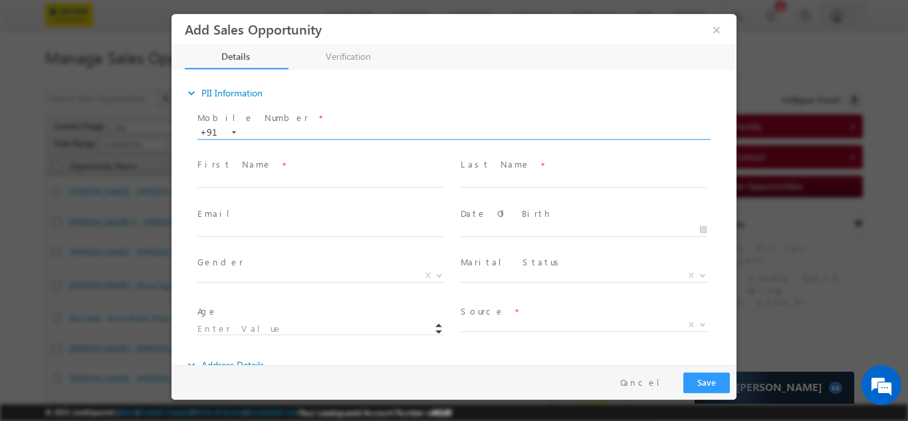
click at [356, 123] on span "Mobile Number *" at bounding box center [445, 117] width 496 height 15
click at [322, 131] on input "text" at bounding box center [452, 132] width 511 height 13
type input "t"
type input "7"
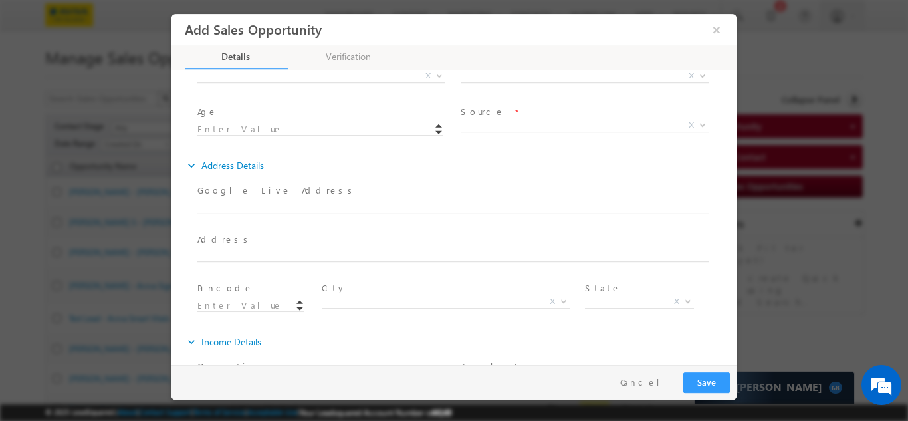
scroll to position [133, 0]
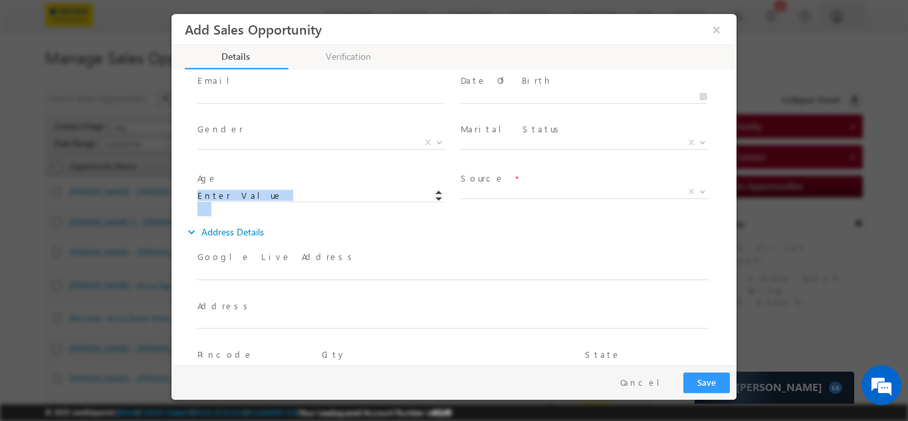
drag, startPoint x: 442, startPoint y: 179, endPoint x: 477, endPoint y: 181, distance: 34.6
click at [477, 181] on div "Age * Source * Self-Source Agent Reference TBD Web PFA DTS Unclaimed Maturity A…" at bounding box center [465, 193] width 541 height 50
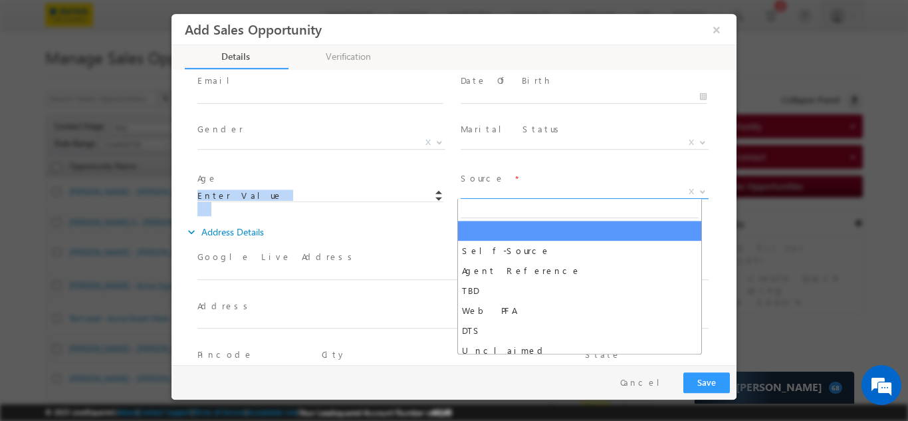
click at [488, 191] on span "X" at bounding box center [584, 191] width 248 height 13
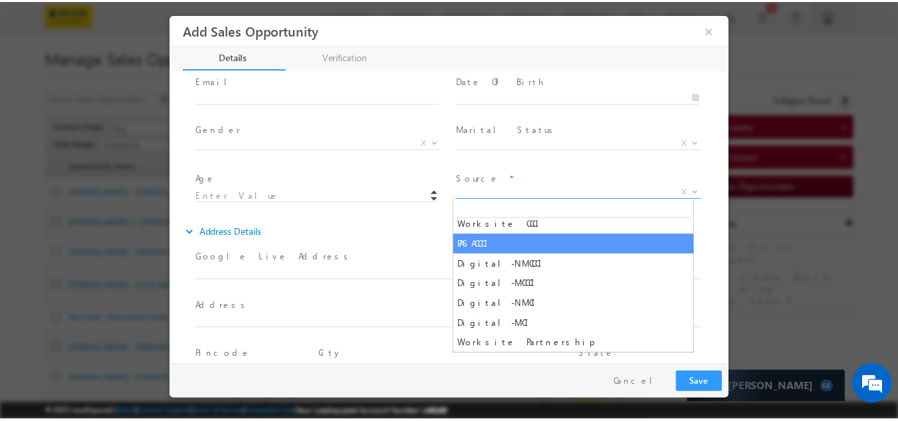
scroll to position [279, 0]
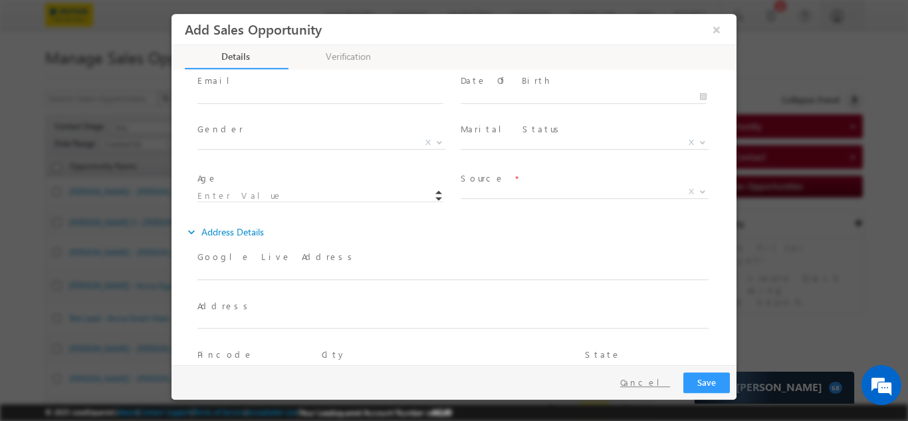
click at [660, 380] on button "Cancel" at bounding box center [645, 381] width 70 height 19
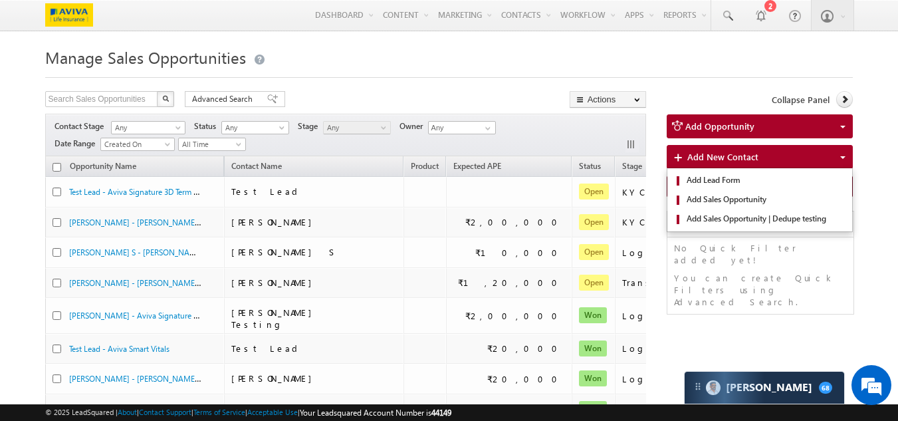
click at [730, 158] on span "Add New Contact" at bounding box center [722, 156] width 71 height 11
click at [716, 204] on span "Add Sales Opportunity" at bounding box center [764, 199] width 163 height 12
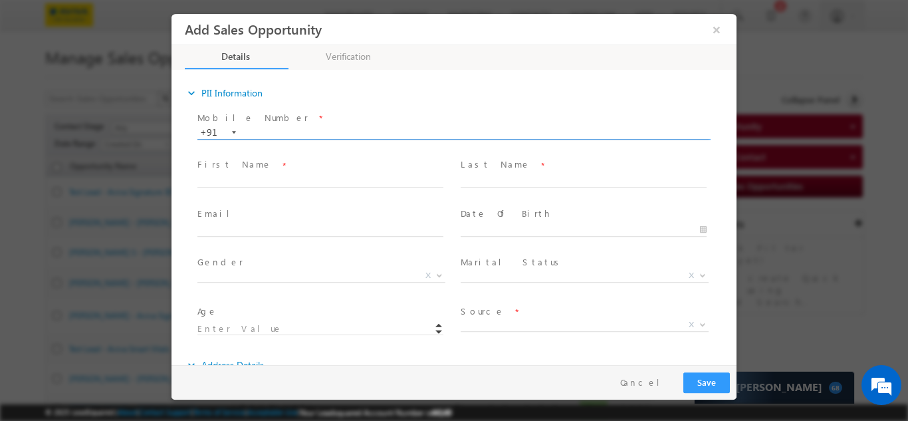
click at [318, 129] on input "text" at bounding box center [452, 132] width 511 height 13
paste input "9869933840"
type input "9869933840"
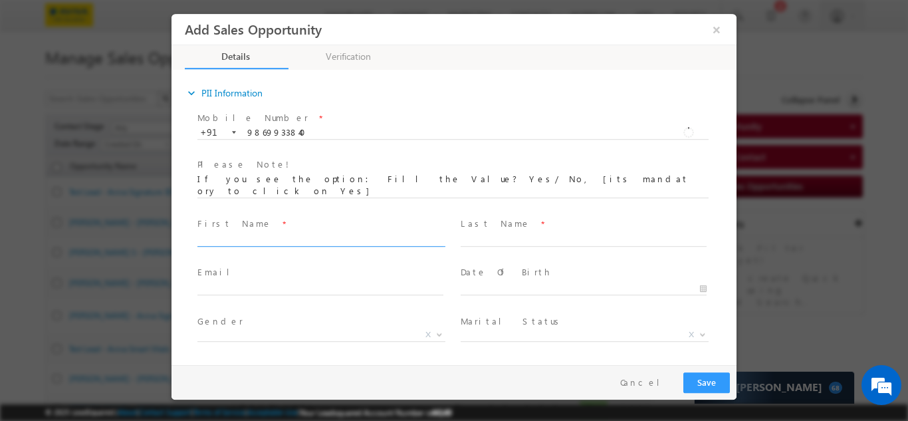
click at [299, 181] on div "Mobile Number * [PHONE_NUMBER] 9869933840 +91 Please Note! First Name *" at bounding box center [460, 259] width 551 height 302
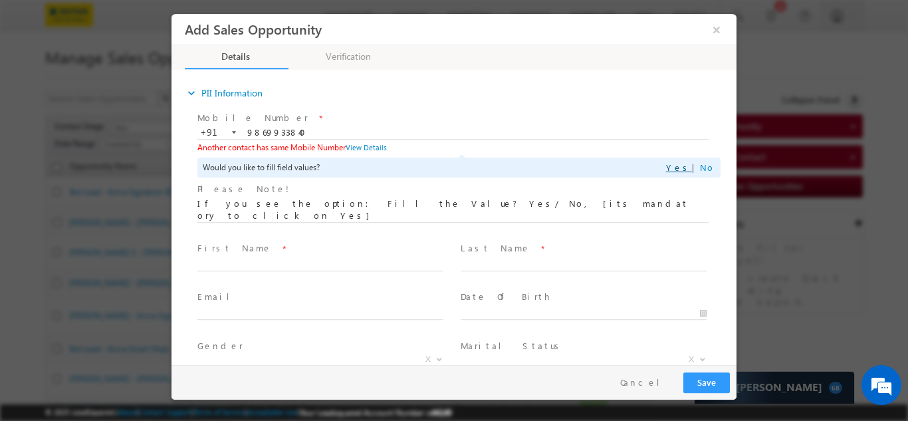
click at [685, 168] on link "Yes" at bounding box center [679, 166] width 26 height 11
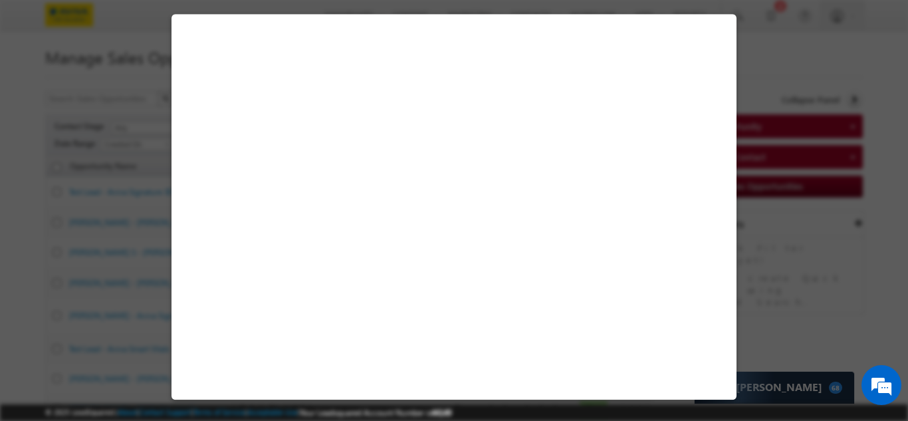
select select "[DEMOGRAPHIC_DATA]"
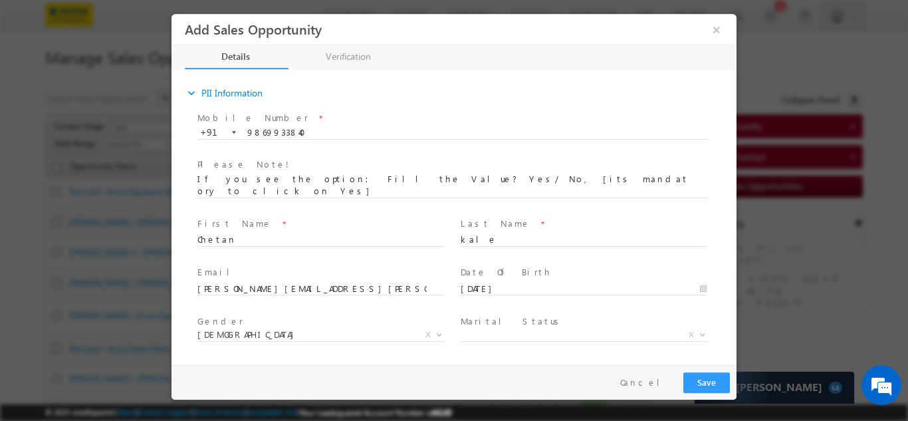
type input "26"
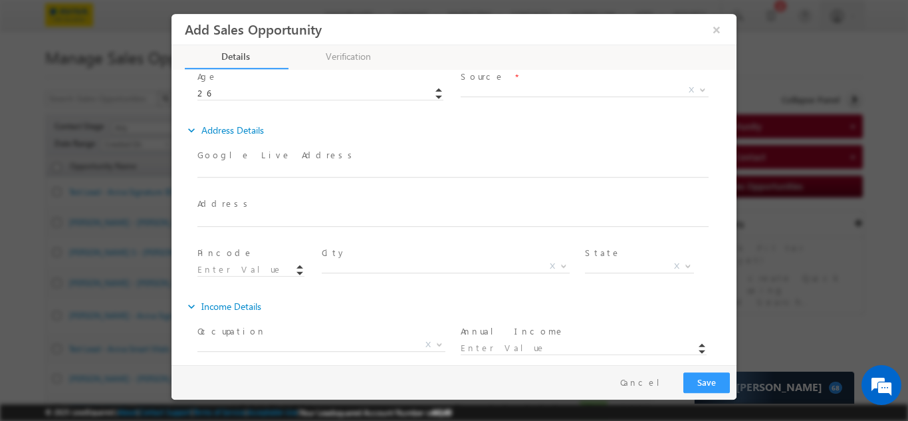
scroll to position [123, 0]
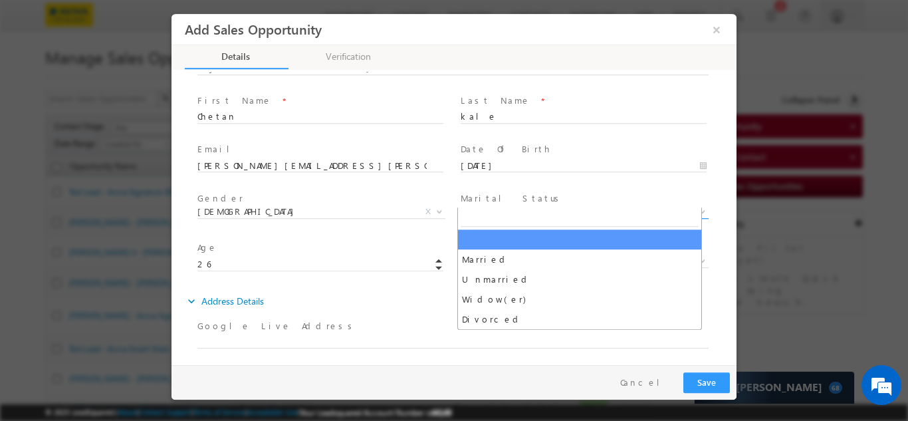
click at [478, 205] on span "X" at bounding box center [584, 211] width 248 height 13
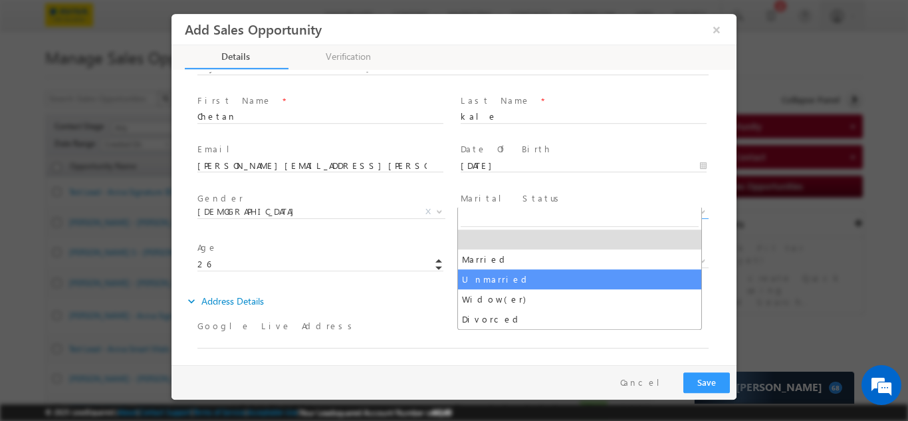
select select "Unmarried"
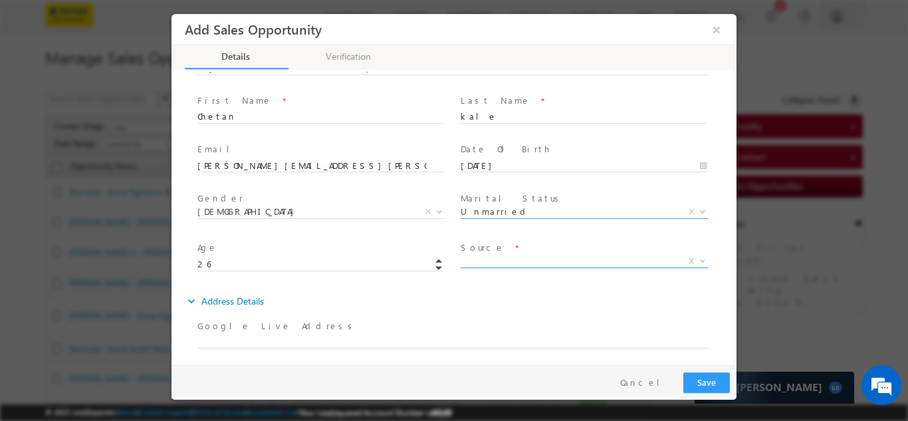
click at [508, 257] on span "X" at bounding box center [584, 262] width 248 height 13
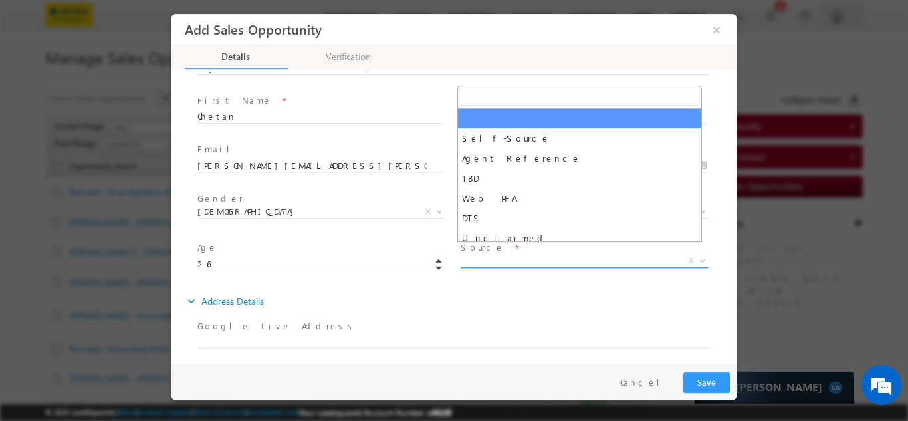
click at [515, 254] on span "X" at bounding box center [584, 260] width 248 height 13
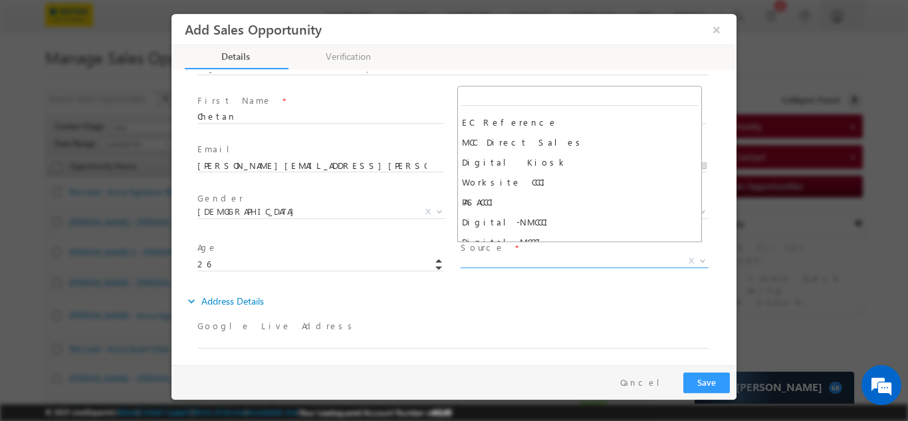
scroll to position [345, 0]
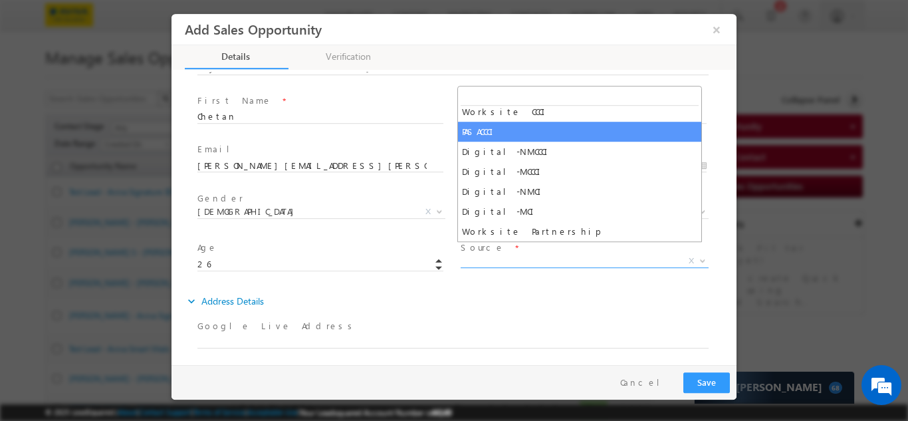
select select "PASACCCI"
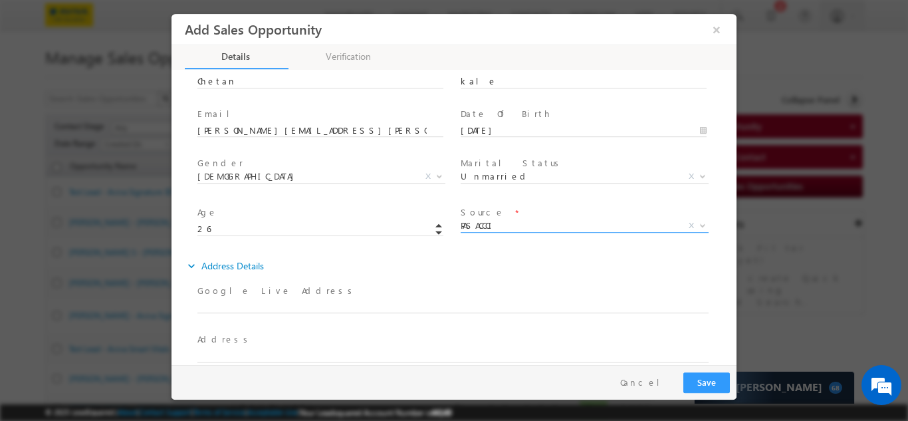
scroll to position [189, 0]
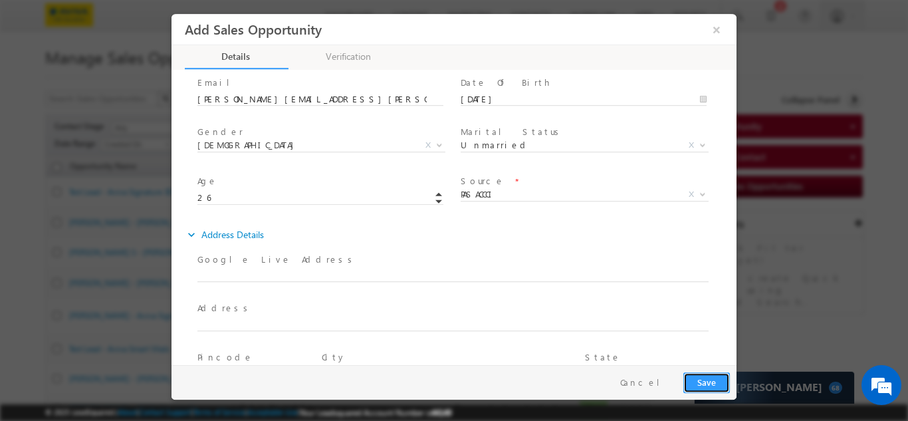
click at [692, 379] on button "Save" at bounding box center [706, 381] width 47 height 21
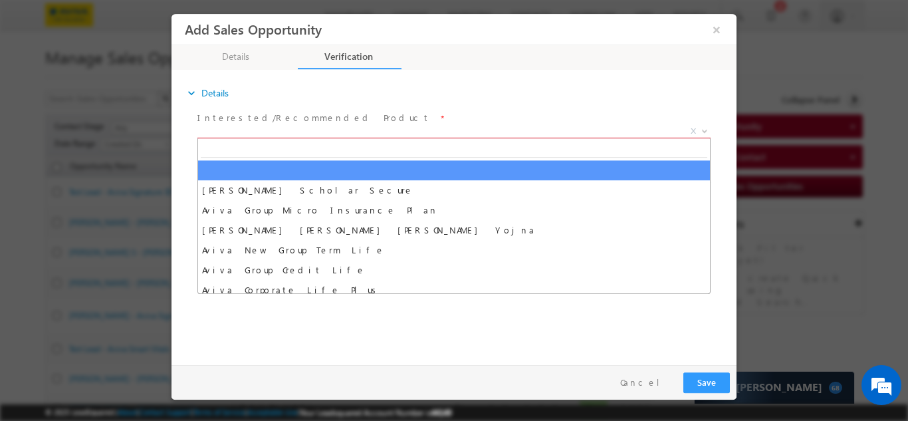
click at [308, 128] on span "X" at bounding box center [453, 130] width 513 height 13
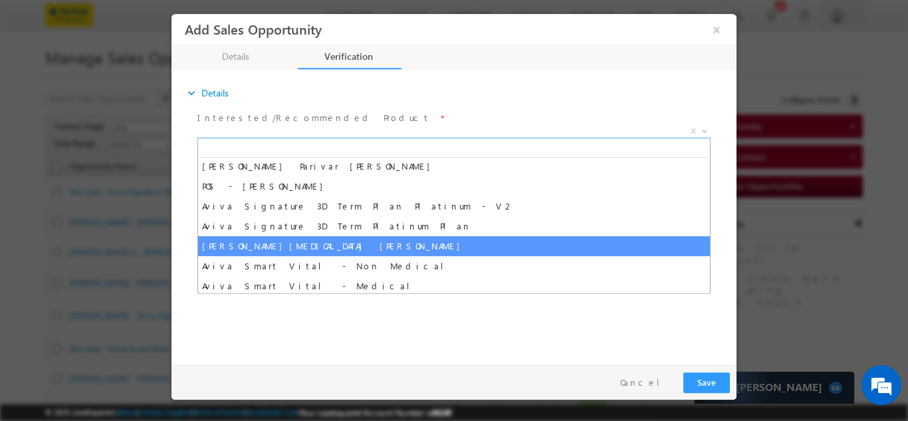
scroll to position [983, 0]
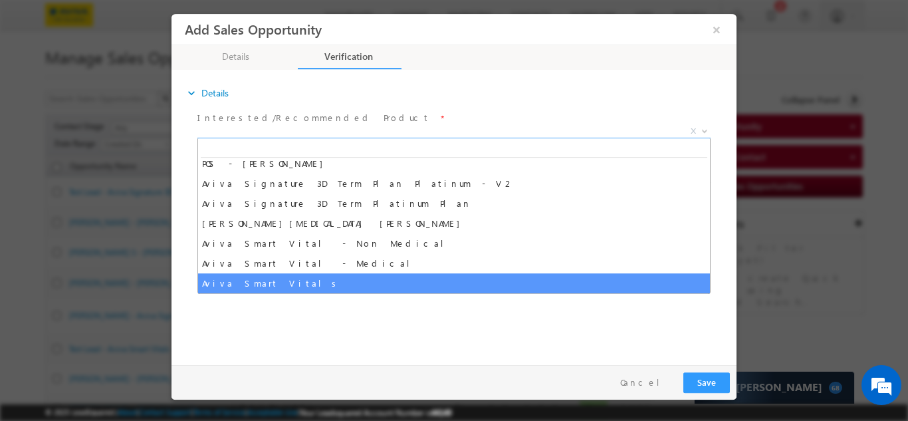
click at [318, 338] on div "expand_more Details Interested/Recommended Product" at bounding box center [457, 214] width 558 height 287
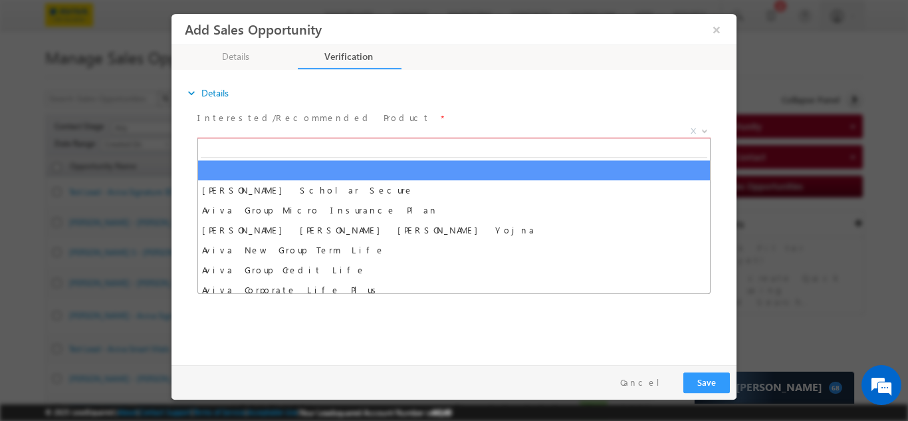
click at [317, 134] on span "X" at bounding box center [453, 130] width 513 height 13
